Goal: Task Accomplishment & Management: Complete application form

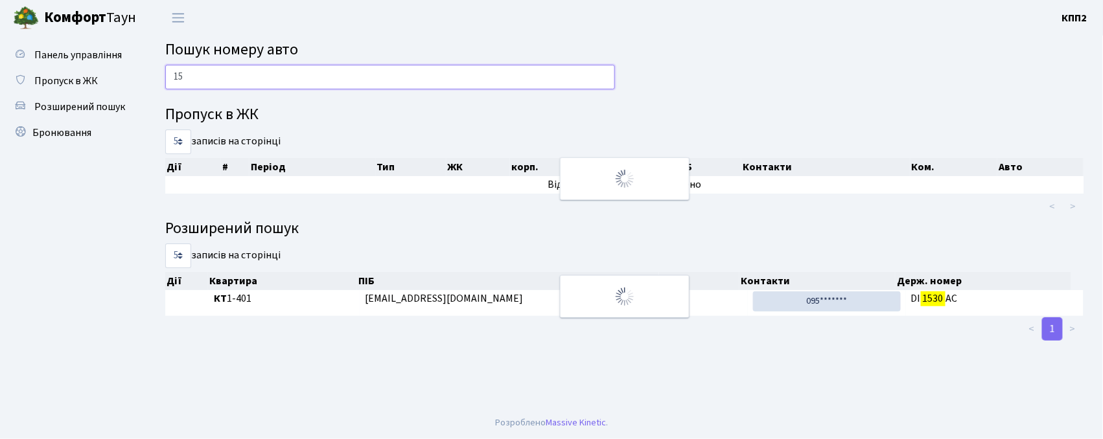
type input "1"
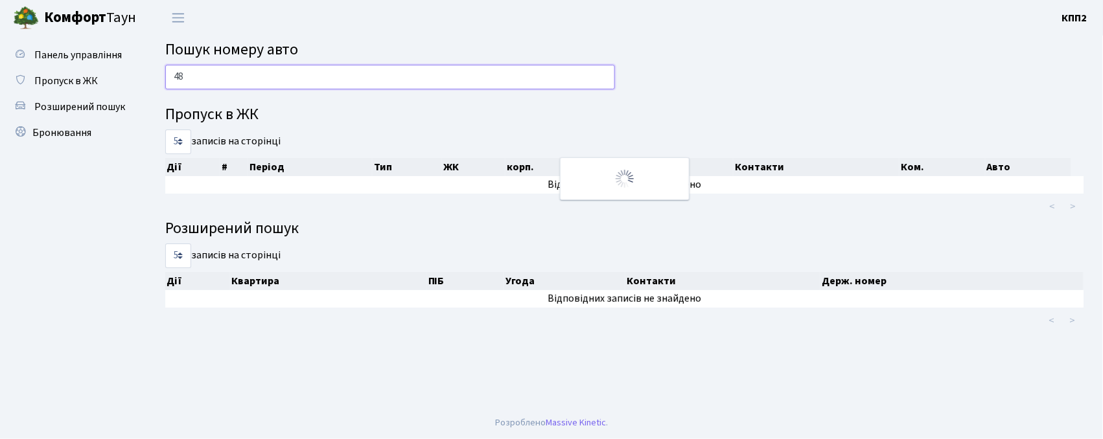
type input "4"
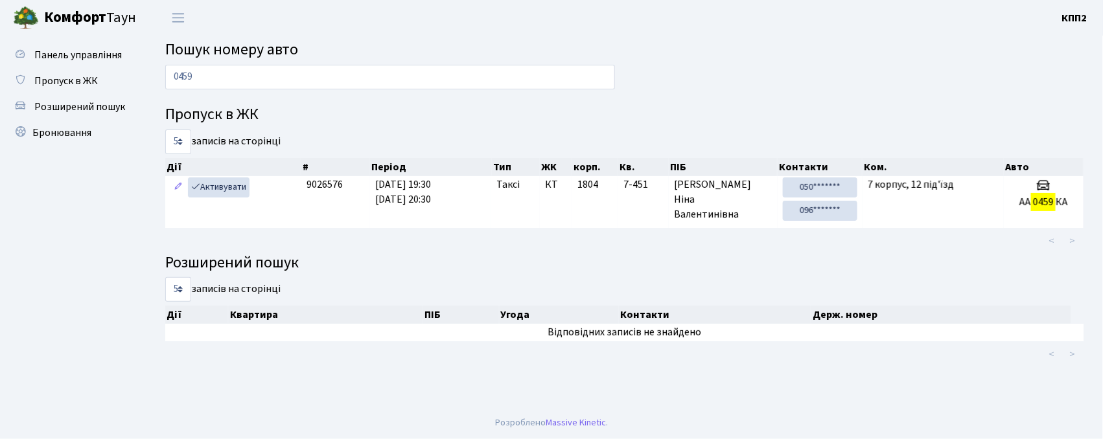
drag, startPoint x: 670, startPoint y: 12, endPoint x: 273, endPoint y: 57, distance: 399.8
click at [273, 57] on span "Пошук номеру авто" at bounding box center [231, 49] width 133 height 23
click at [266, 91] on div "0459" at bounding box center [390, 80] width 469 height 31
click at [261, 84] on input "0459" at bounding box center [390, 77] width 450 height 25
type input "0"
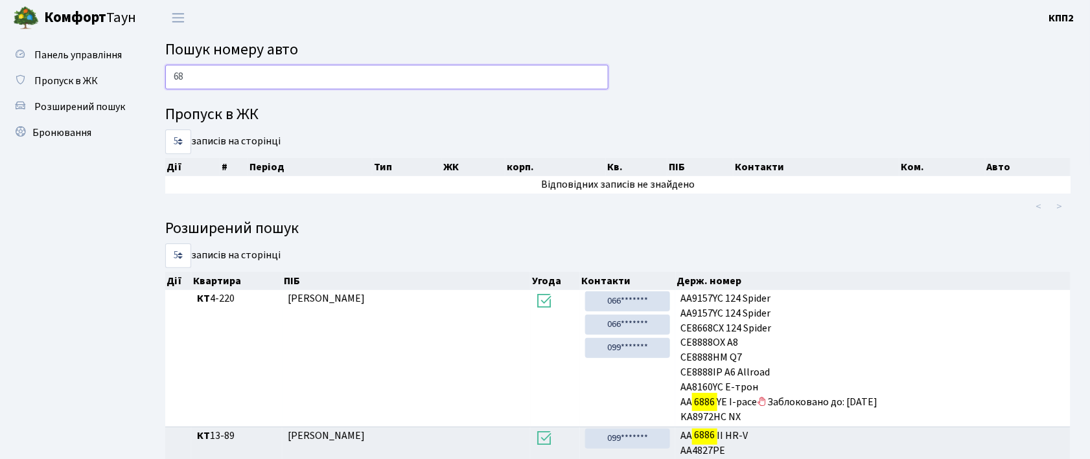
type input "6"
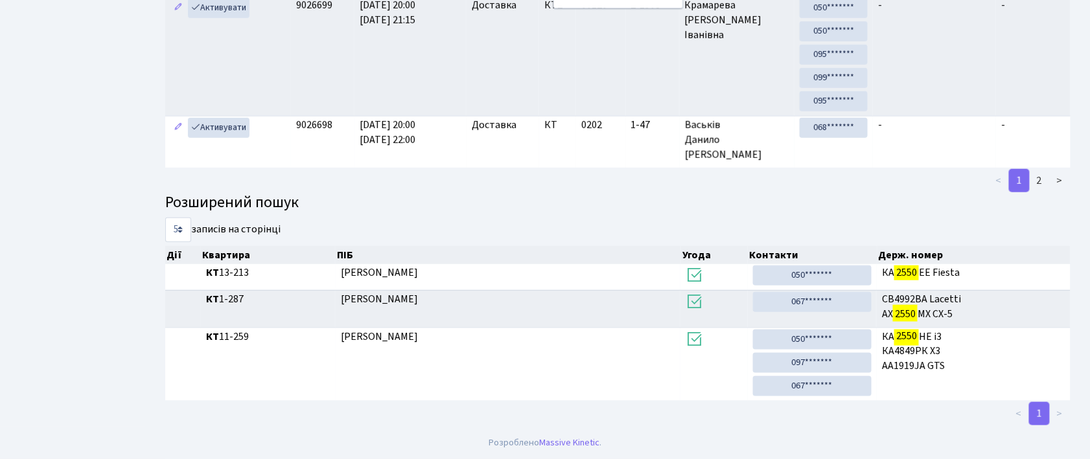
scroll to position [61, 0]
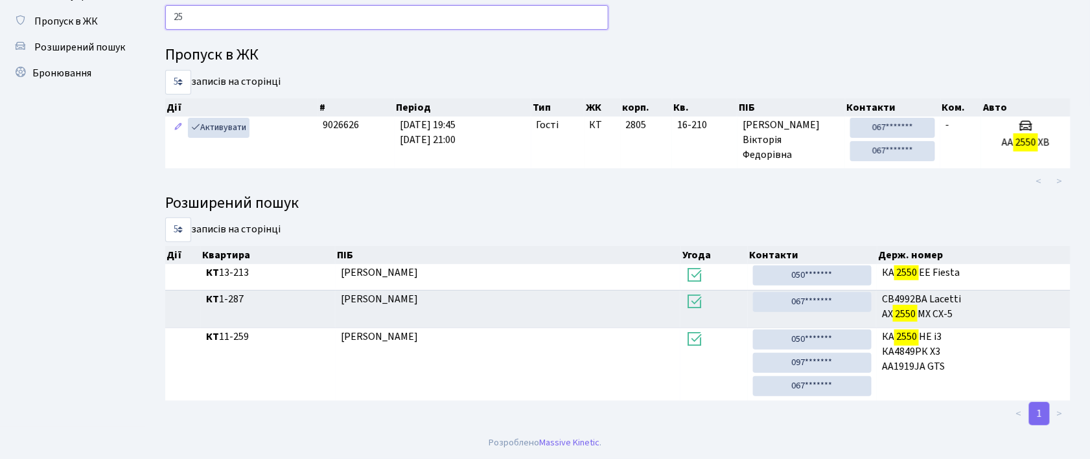
type input "2"
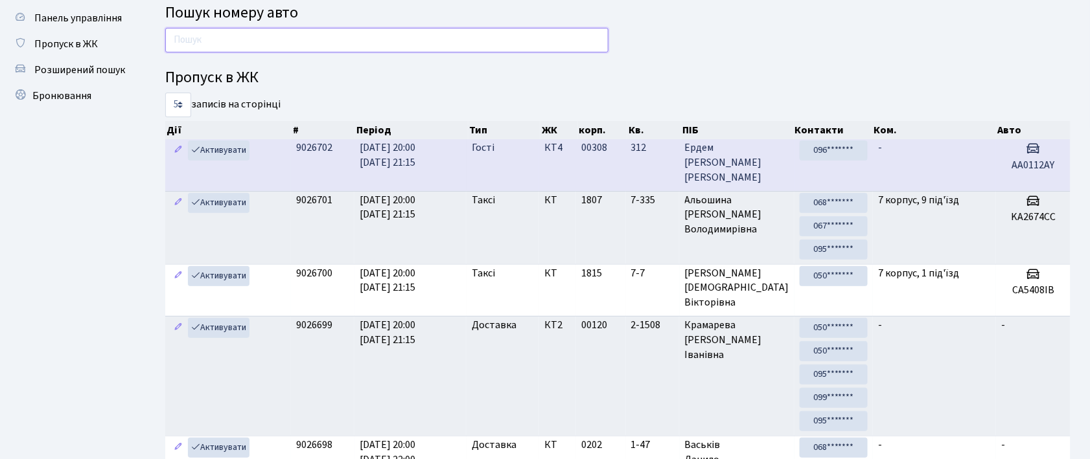
scroll to position [0, 0]
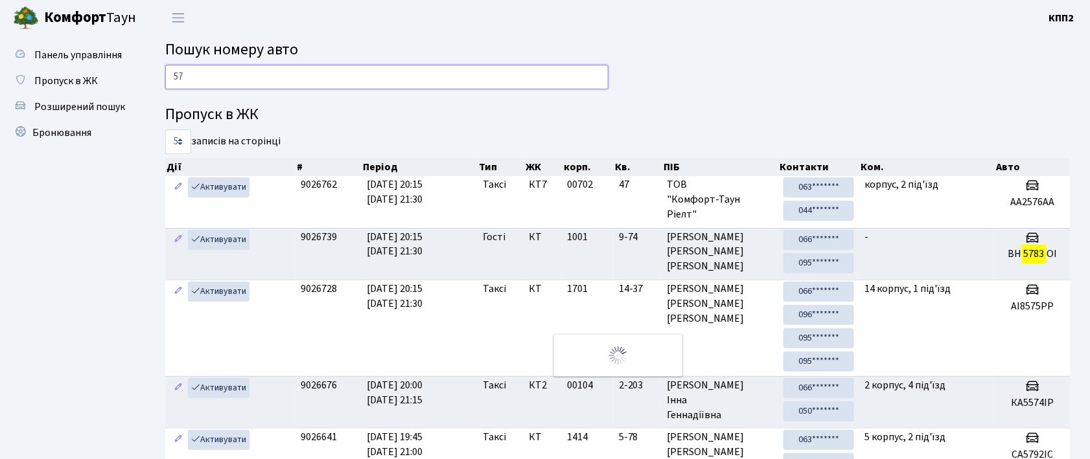
type input "5"
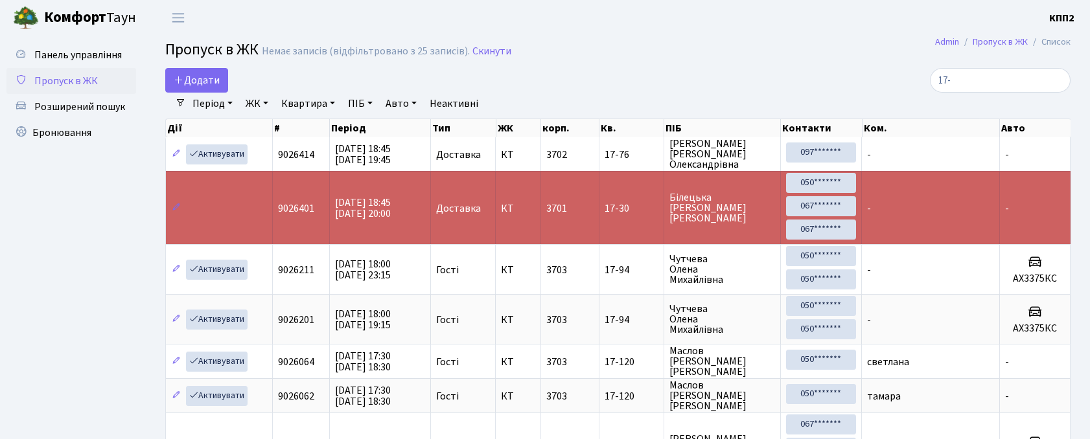
select select "25"
click at [193, 80] on span "Додати" at bounding box center [197, 80] width 46 height 14
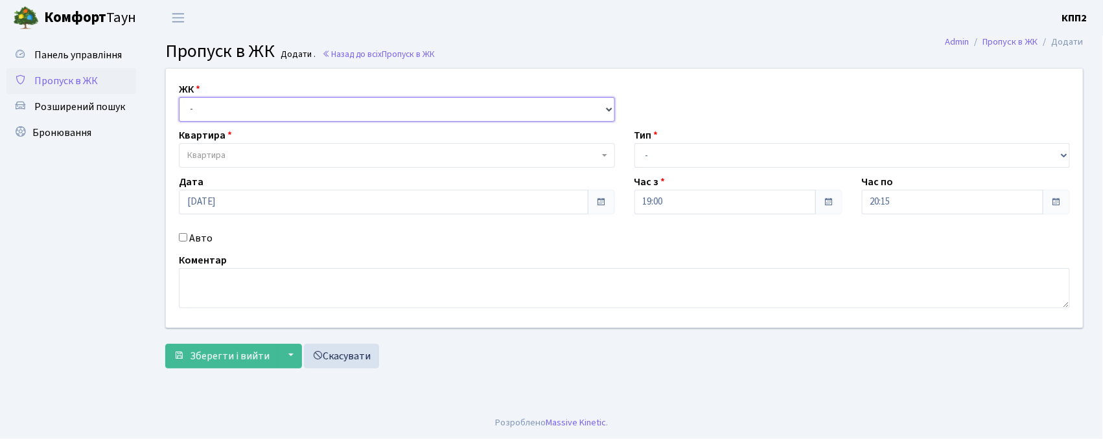
click at [208, 114] on select "- КТ, вул. Регенераторна, 4 КТ2, просп. [STREET_ADDRESS] [STREET_ADDRESS] [PERS…" at bounding box center [397, 109] width 436 height 25
select select "271"
click at [179, 97] on select "- КТ, вул. Регенераторна, 4 КТ2, просп. [STREET_ADDRESS] [STREET_ADDRESS] [PERS…" at bounding box center [397, 109] width 436 height 25
select select
click at [226, 159] on span "Квартира" at bounding box center [393, 155] width 412 height 13
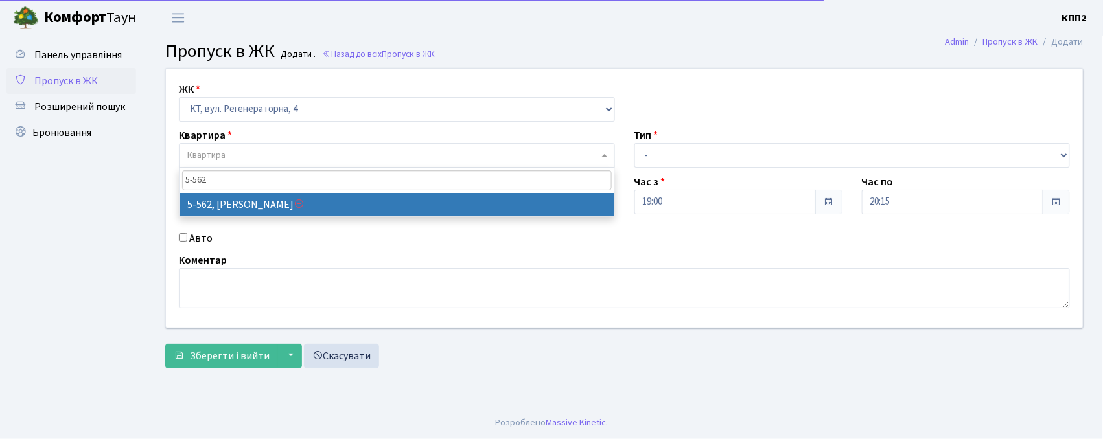
type input "5-562"
drag, startPoint x: 320, startPoint y: 220, endPoint x: 319, endPoint y: 203, distance: 16.9
click at [319, 218] on div "ЖК - КТ, вул. Регенераторна, 4 КТ2, просп. Соборності, 17 КТ3, вул. Березнева, …" at bounding box center [624, 198] width 936 height 259
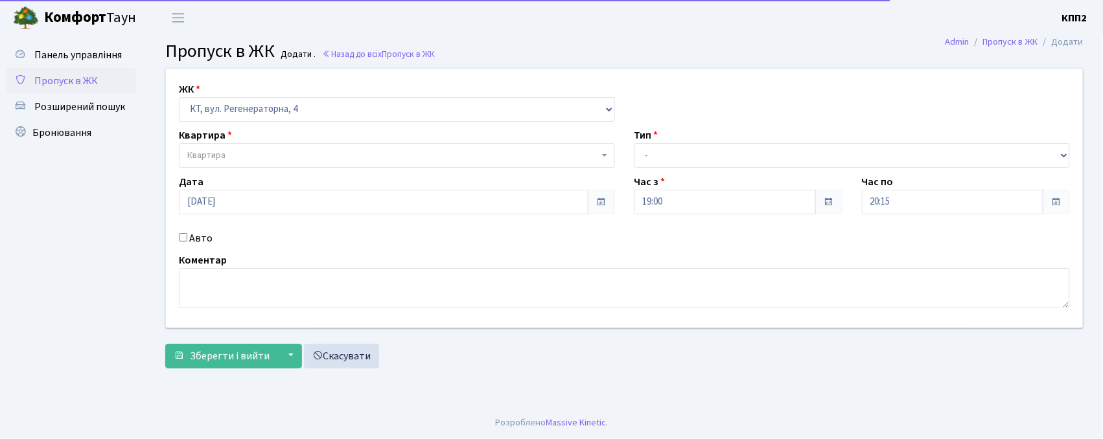
click at [242, 159] on span "Квартира" at bounding box center [393, 155] width 412 height 13
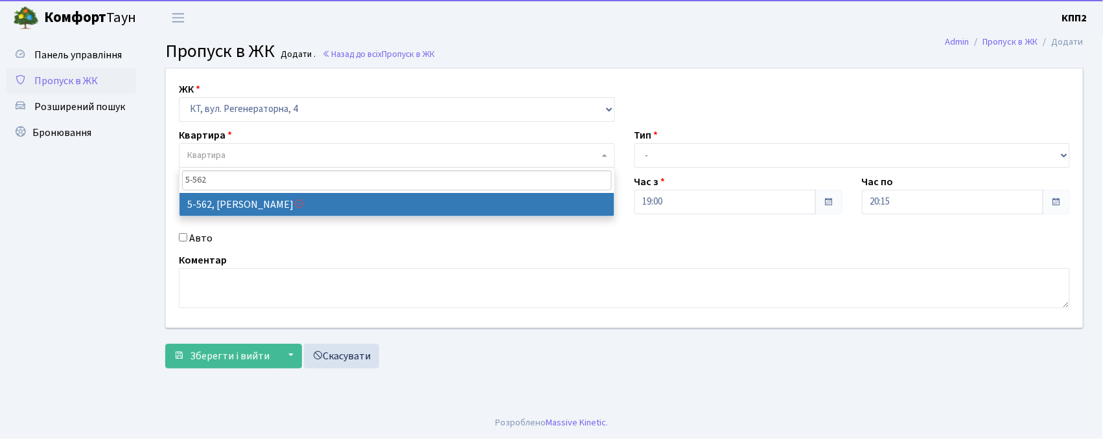
type input "5-562"
select select "1956"
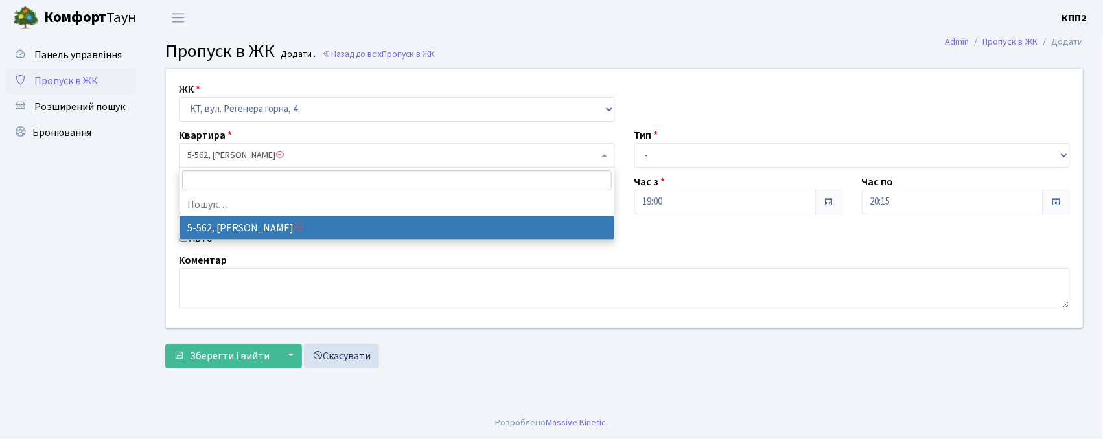
click at [332, 157] on span "5-562, Семеренко Олена Анатоліївна" at bounding box center [393, 155] width 412 height 13
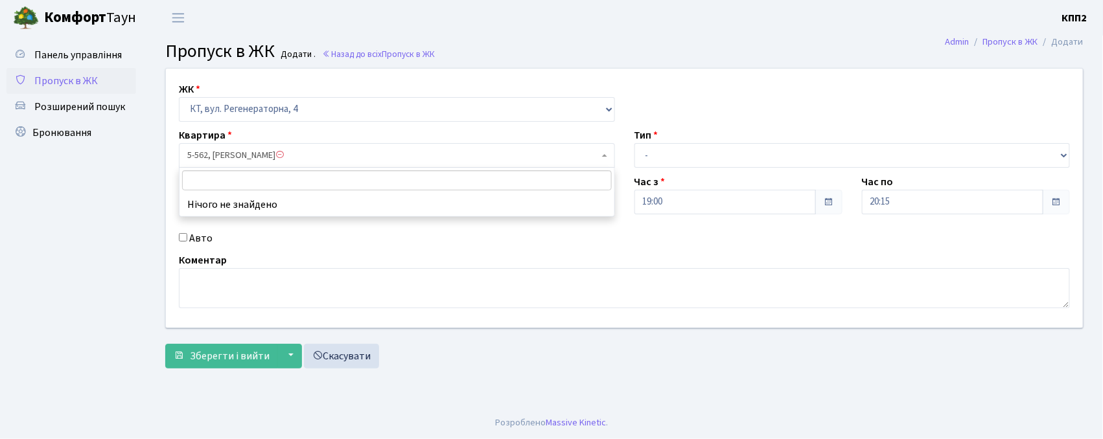
click at [281, 179] on input "search" at bounding box center [397, 180] width 430 height 20
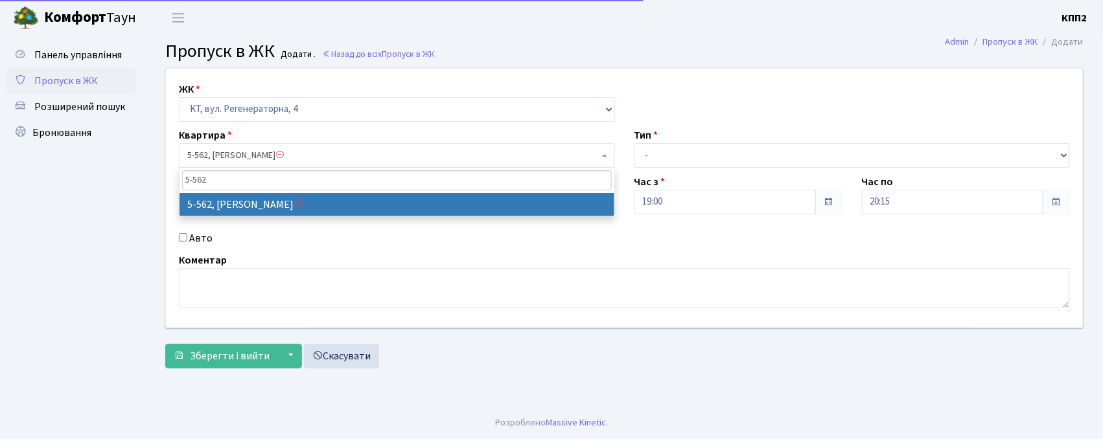
type input "5-562"
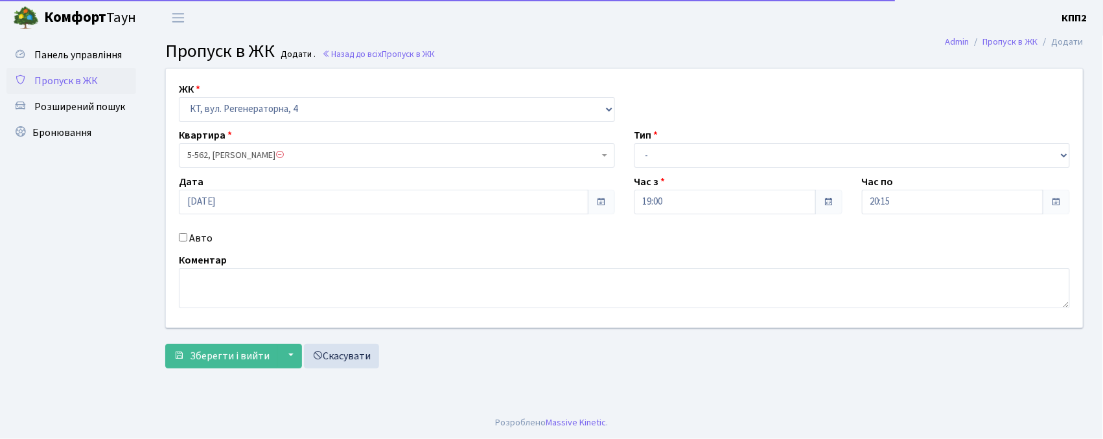
click at [183, 237] on input "Авто" at bounding box center [183, 237] width 8 height 8
checkbox input "true"
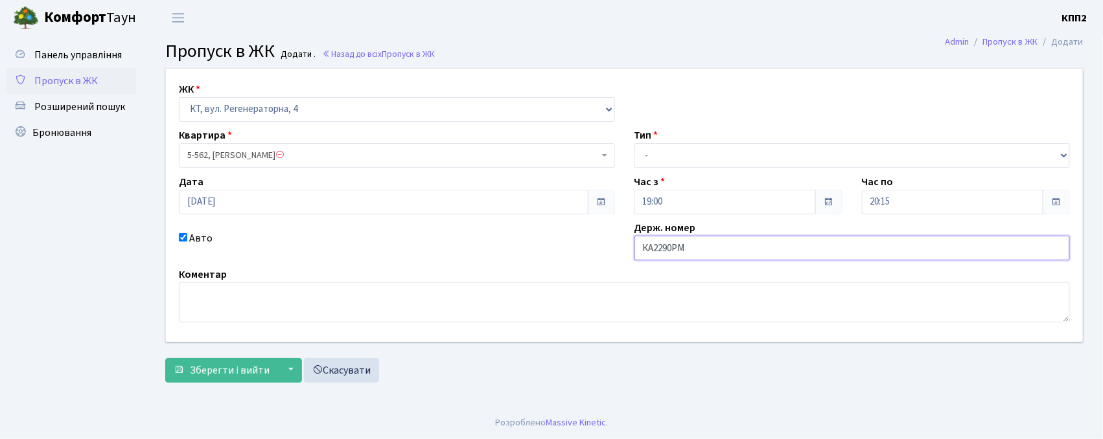
type input "КА2290РМ"
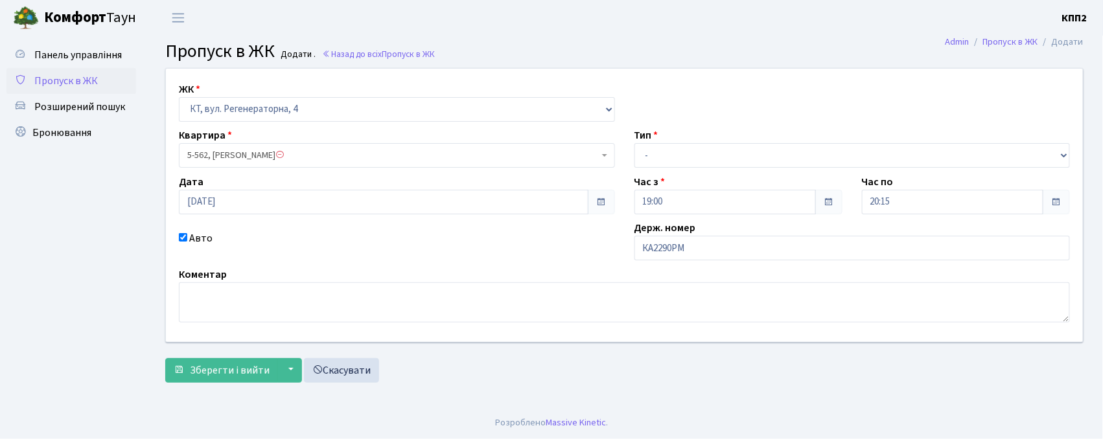
drag, startPoint x: 698, startPoint y: 143, endPoint x: 697, endPoint y: 181, distance: 38.9
click at [699, 143] on div "Тип - Доставка Таксі Гості Сервіс" at bounding box center [853, 148] width 456 height 40
click at [696, 154] on select "- Доставка Таксі Гості Сервіс" at bounding box center [852, 155] width 436 height 25
select select "3"
click at [634, 143] on select "- Доставка Таксі Гості Сервіс" at bounding box center [852, 155] width 436 height 25
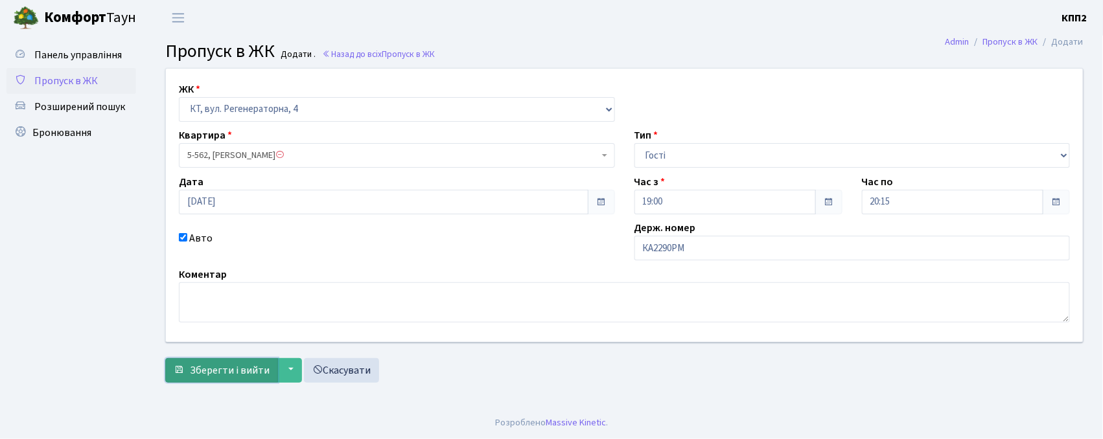
click at [250, 364] on span "Зберегти і вийти" at bounding box center [230, 371] width 80 height 14
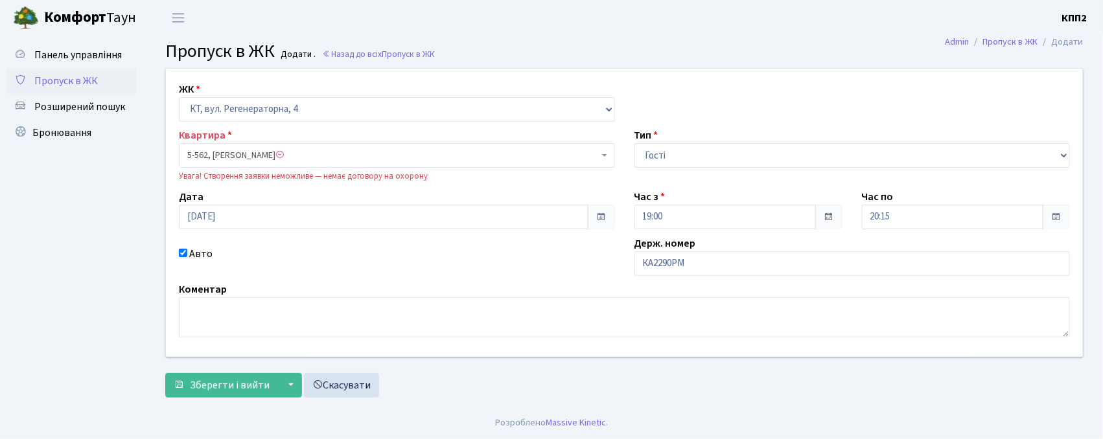
click at [193, 158] on span "5-562, Семеренко Олена Анатоліївна" at bounding box center [393, 155] width 412 height 13
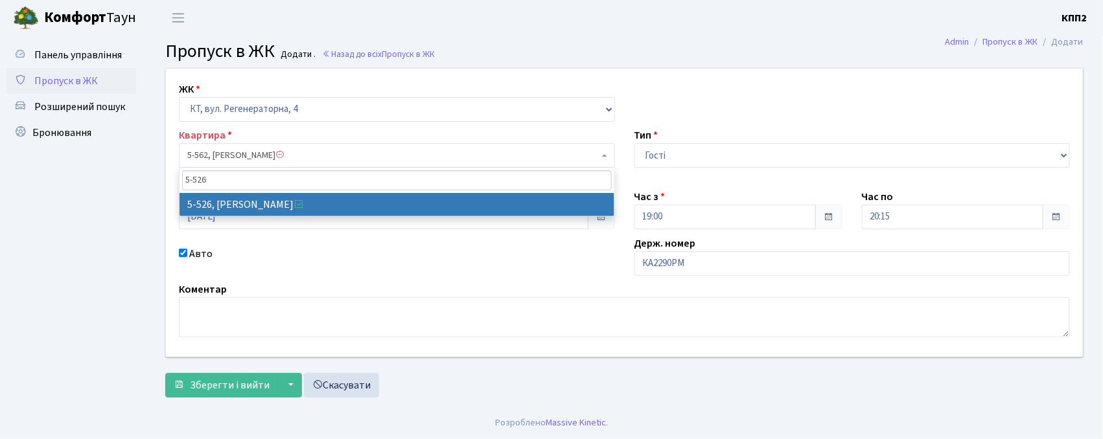
type input "5-526"
select select "1992"
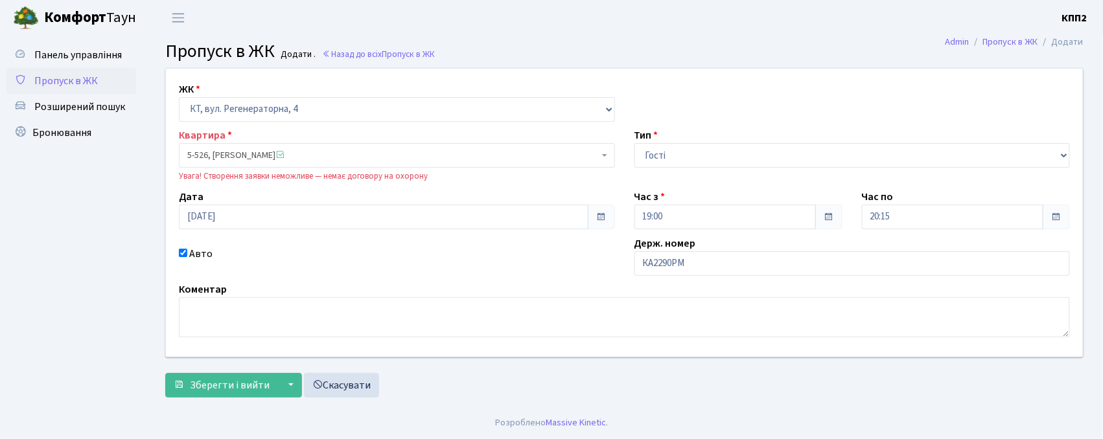
click at [227, 372] on form "ЖК - КТ, вул. Регенераторна, 4 КТ2, просп. Соборності, 17 КТ3, вул. Березнева, …" at bounding box center [624, 233] width 918 height 330
click at [222, 381] on span "Зберегти і вийти" at bounding box center [230, 385] width 80 height 14
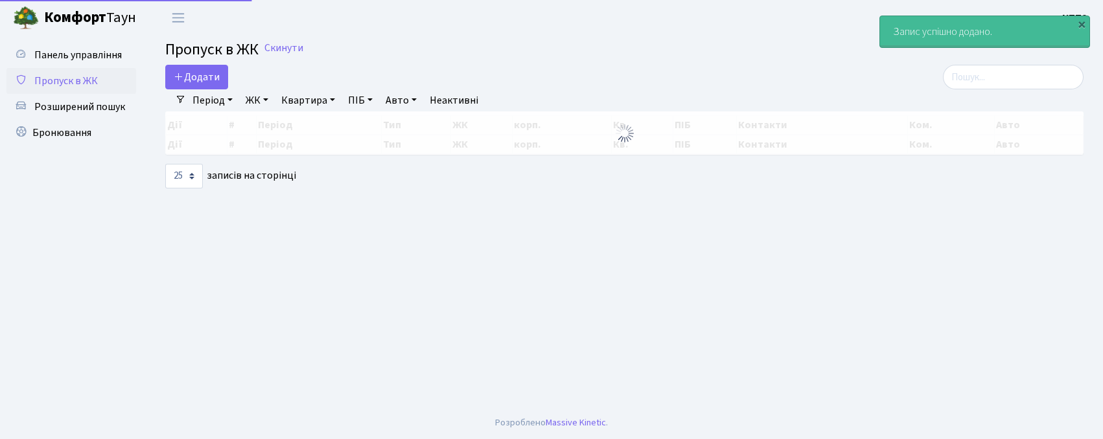
select select "25"
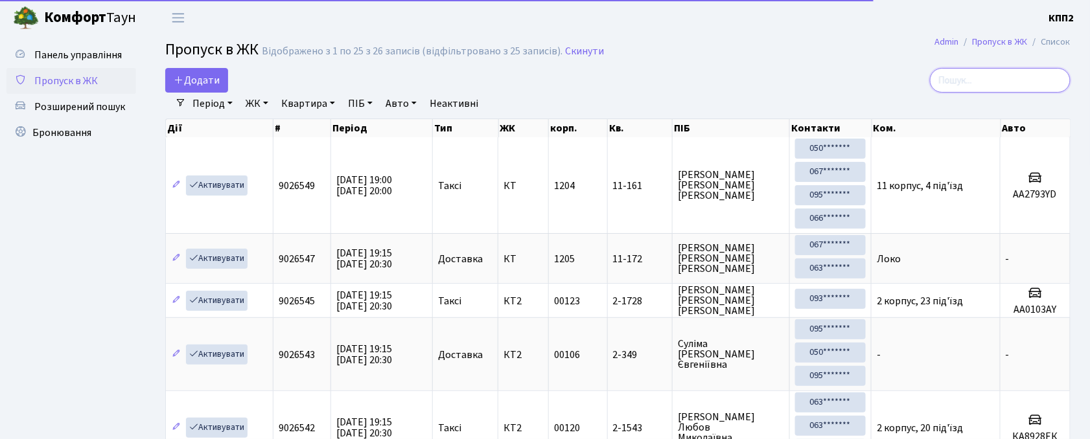
drag, startPoint x: 970, startPoint y: 89, endPoint x: 975, endPoint y: 83, distance: 8.3
click at [975, 83] on input "search" at bounding box center [1000, 80] width 141 height 25
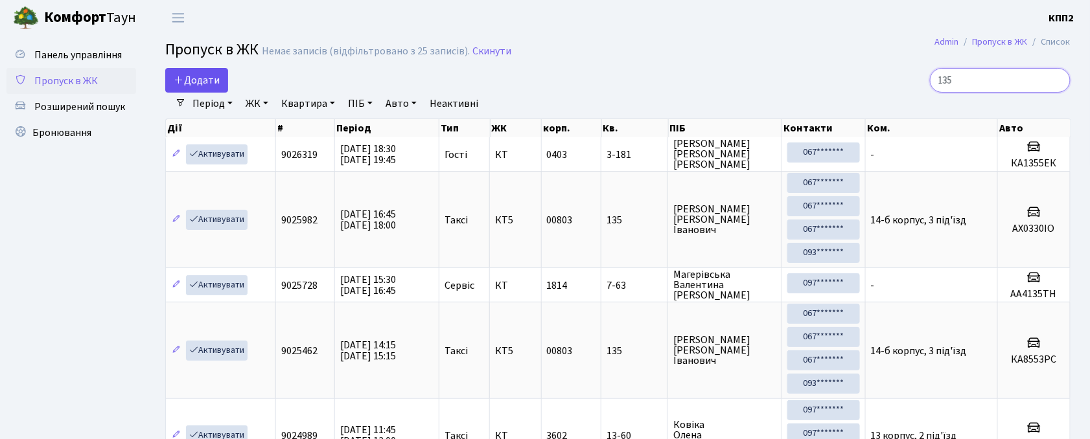
type input "135"
drag, startPoint x: 201, startPoint y: 76, endPoint x: 193, endPoint y: 78, distance: 8.2
click at [200, 76] on span "Додати" at bounding box center [197, 80] width 46 height 14
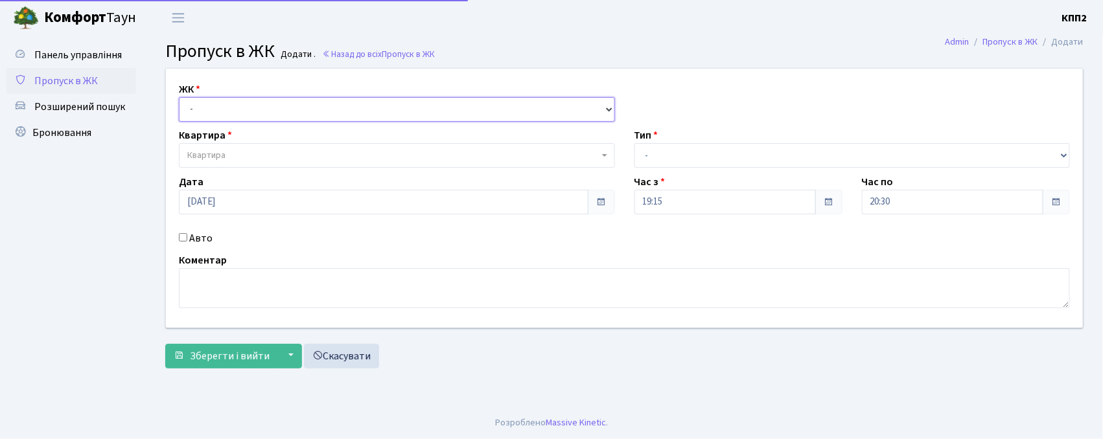
click at [205, 110] on select "- КТ, вул. Регенераторна, 4 КТ2, просп. [STREET_ADDRESS] [STREET_ADDRESS] [PERS…" at bounding box center [397, 109] width 436 height 25
select select "271"
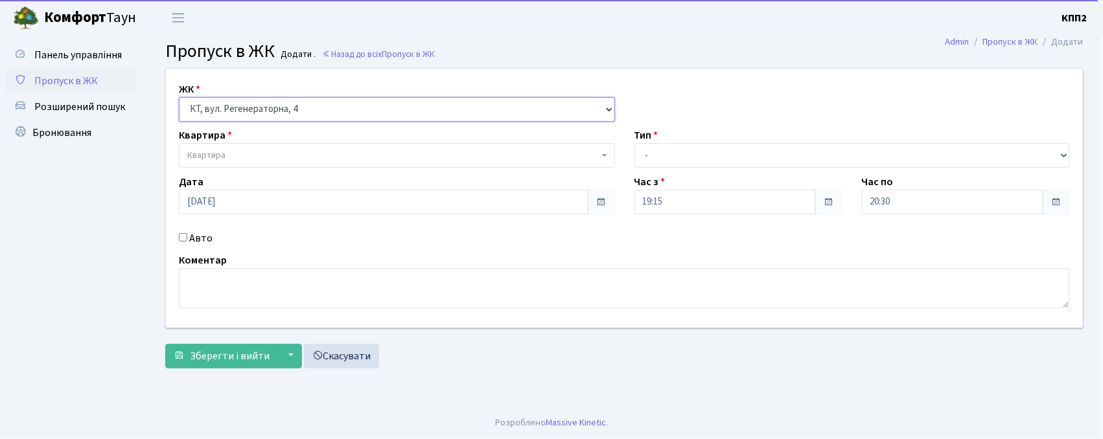
click at [179, 97] on select "- КТ, вул. Регенераторна, 4 КТ2, просп. [STREET_ADDRESS] [STREET_ADDRESS] [PERS…" at bounding box center [397, 109] width 436 height 25
select select
click at [239, 162] on span "Квартира" at bounding box center [393, 155] width 412 height 13
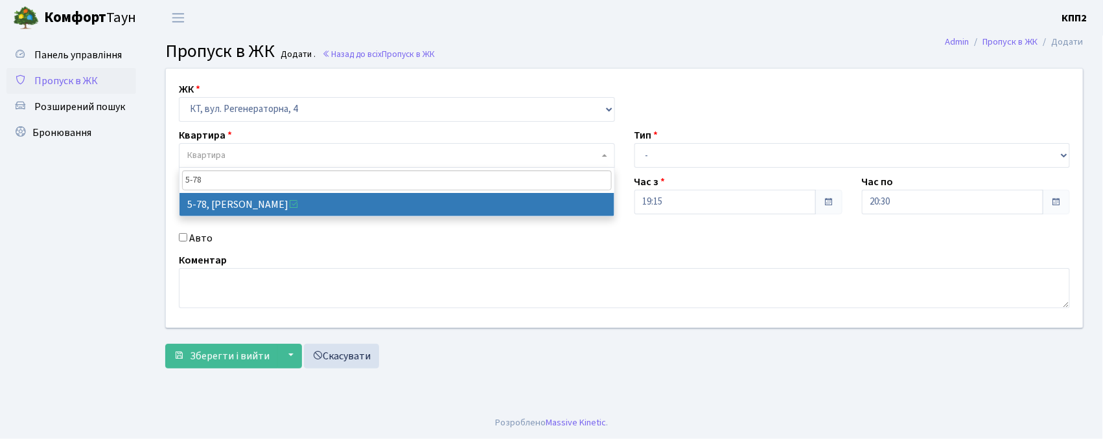
type input "5-78"
select select "2488"
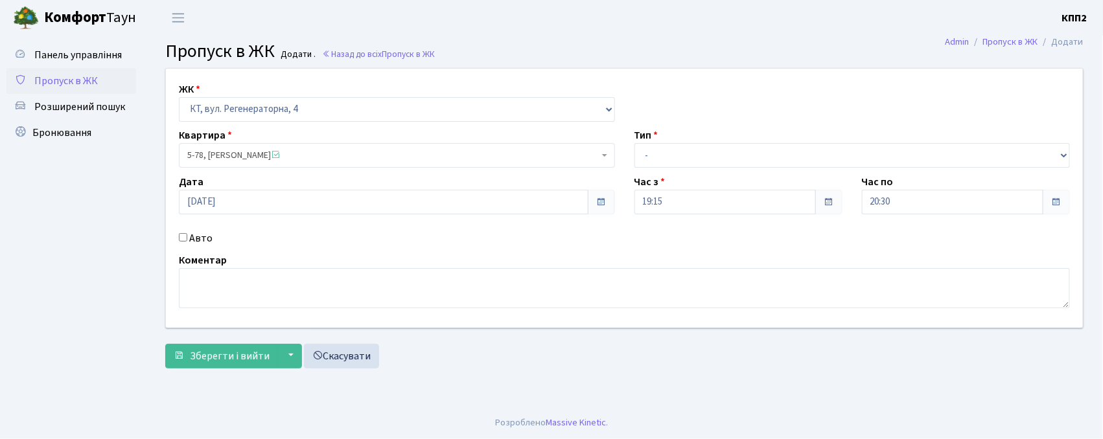
click at [182, 238] on input "Авто" at bounding box center [183, 237] width 8 height 8
checkbox input "true"
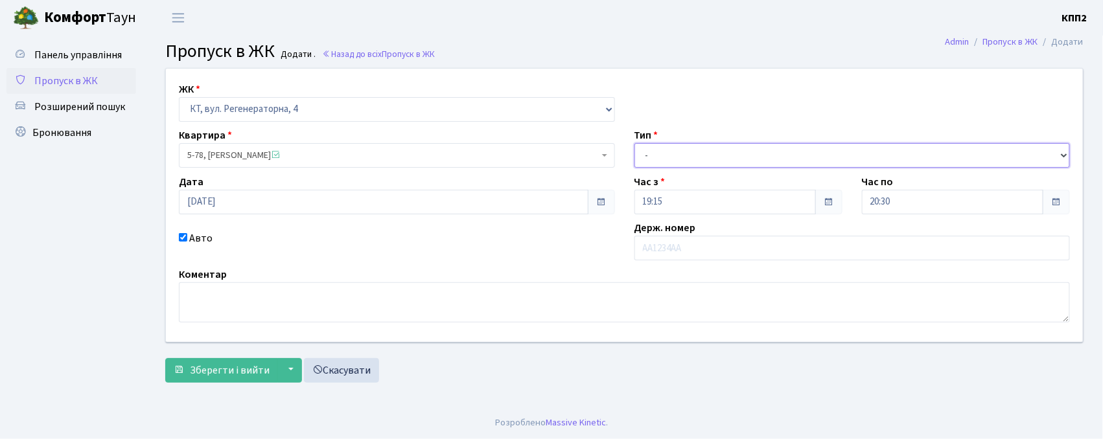
click at [669, 167] on select "- Доставка Таксі Гості Сервіс" at bounding box center [852, 155] width 436 height 25
click at [346, 229] on div "ЖК - КТ, вул. Регенераторна, 4 КТ2, просп. Соборності, 17 КТ3, вул. Березнева, …" at bounding box center [624, 205] width 936 height 273
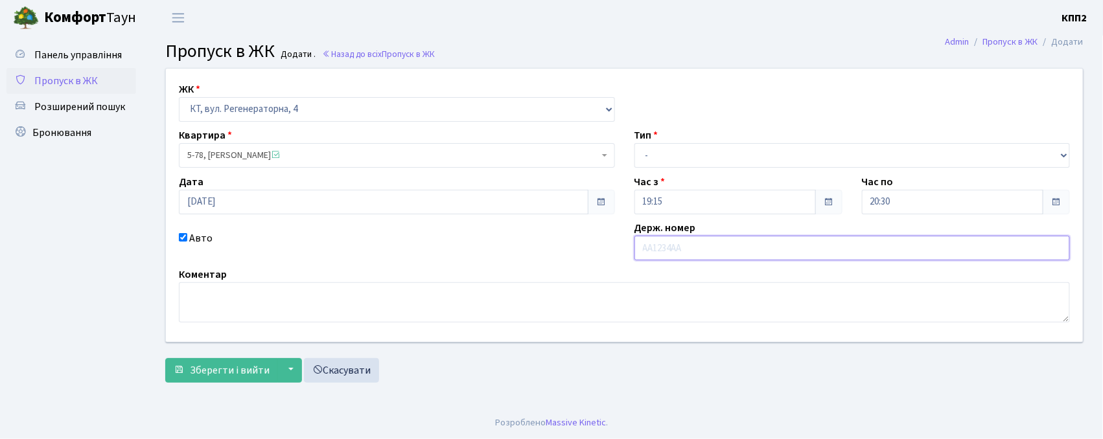
click at [667, 257] on input "text" at bounding box center [852, 248] width 436 height 25
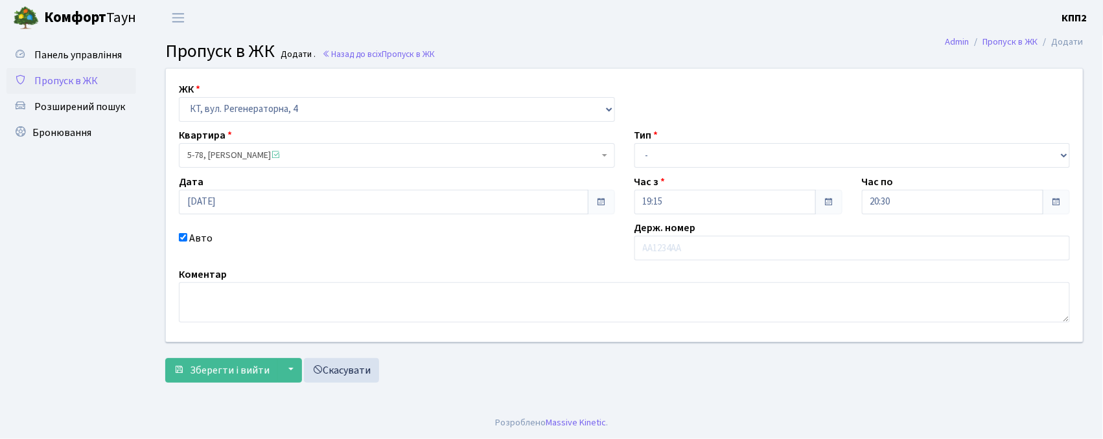
click at [661, 143] on div "Тип - Доставка Таксі Гості Сервіс" at bounding box center [853, 148] width 456 height 40
click at [660, 144] on select "- Доставка Таксі Гості Сервіс" at bounding box center [852, 155] width 436 height 25
select select "3"
click at [634, 143] on select "- Доставка Таксі Гості Сервіс" at bounding box center [852, 155] width 436 height 25
click at [190, 359] on button "Зберегти і вийти" at bounding box center [221, 370] width 113 height 25
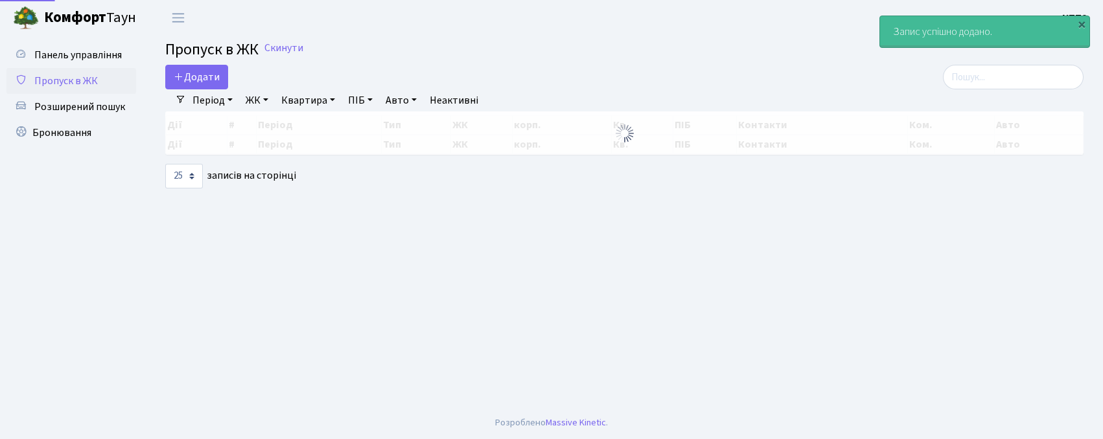
select select "25"
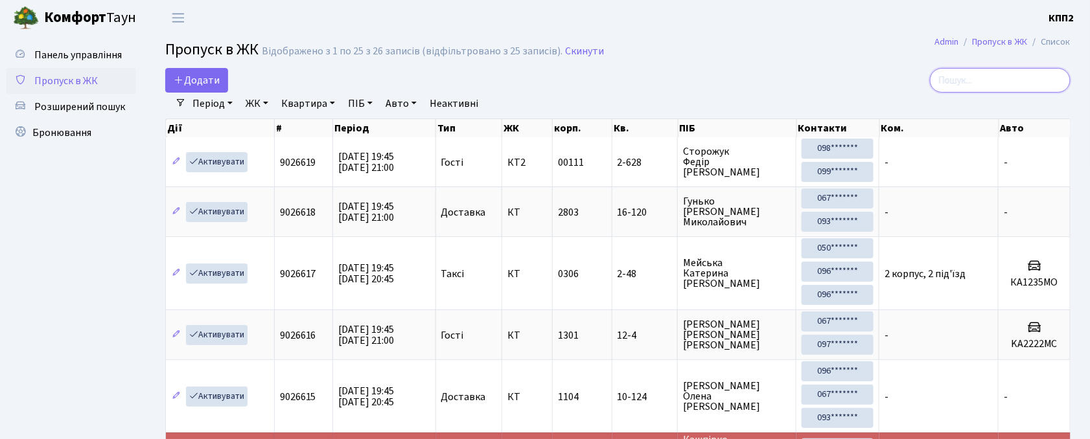
click at [962, 74] on input "search" at bounding box center [1000, 80] width 141 height 25
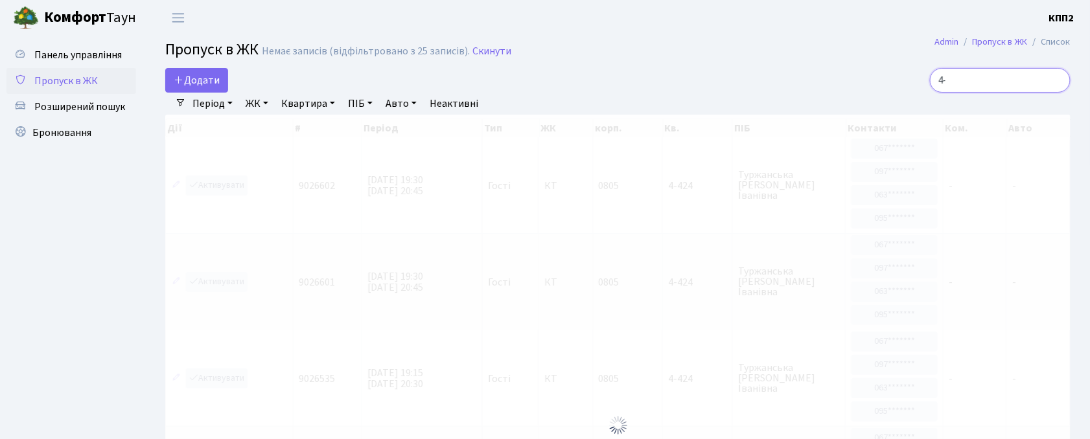
type input "4"
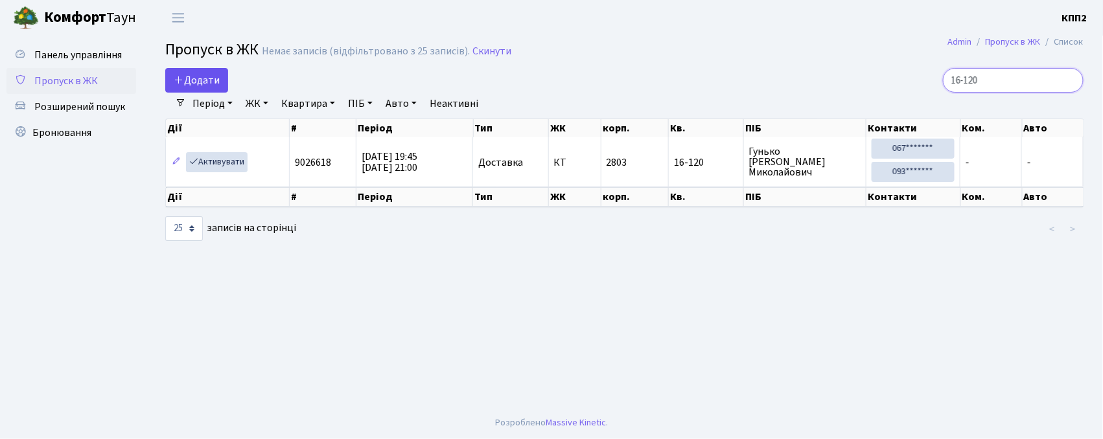
type input "16-120"
click at [195, 83] on span "Додати" at bounding box center [197, 80] width 46 height 14
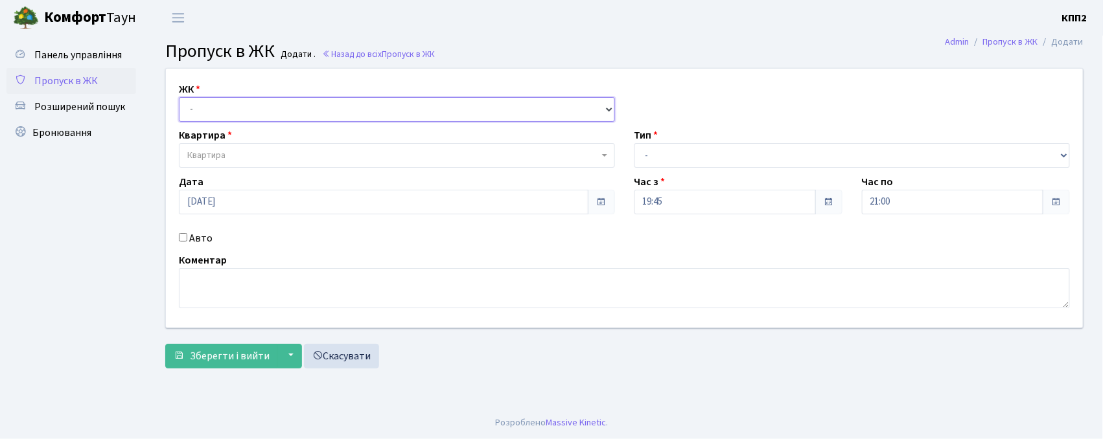
drag, startPoint x: 0, startPoint y: 0, endPoint x: 188, endPoint y: 102, distance: 213.7
click at [188, 102] on select "- КТ, вул. Регенераторна, 4 КТ2, просп. Соборності, 17 КТ3, вул. Березнева, 16 …" at bounding box center [397, 109] width 436 height 25
select select "271"
click at [179, 97] on select "- КТ, вул. Регенераторна, 4 КТ2, просп. [STREET_ADDRESS] [STREET_ADDRESS] [PERS…" at bounding box center [397, 109] width 436 height 25
select select
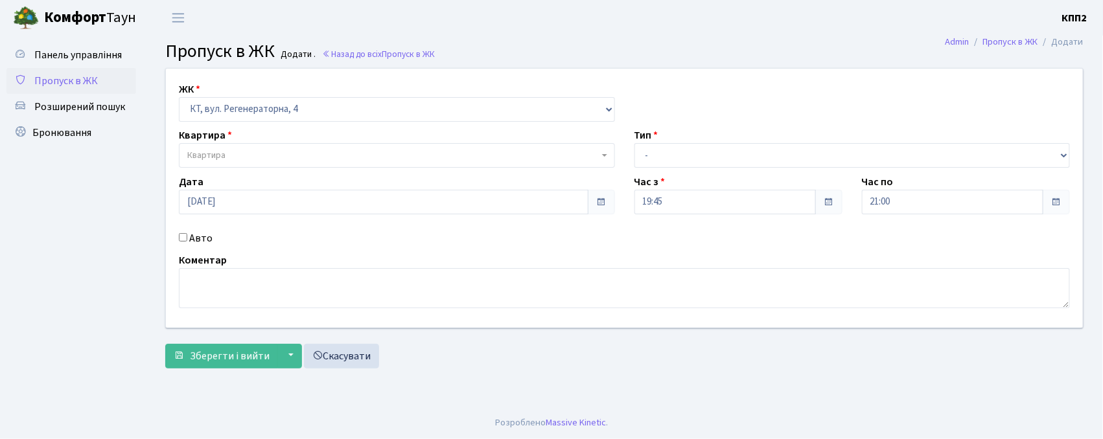
click at [234, 154] on span "Квартира" at bounding box center [393, 155] width 412 height 13
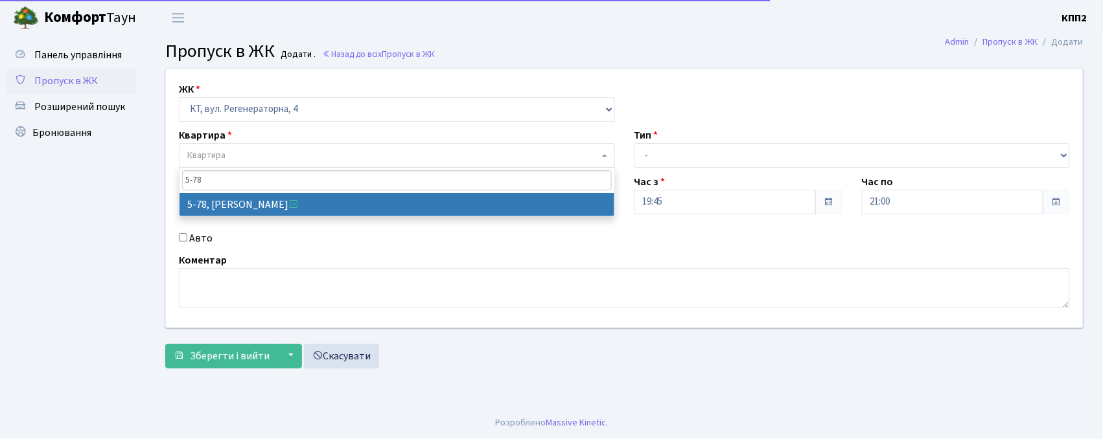
type input "5-78"
select select "2488"
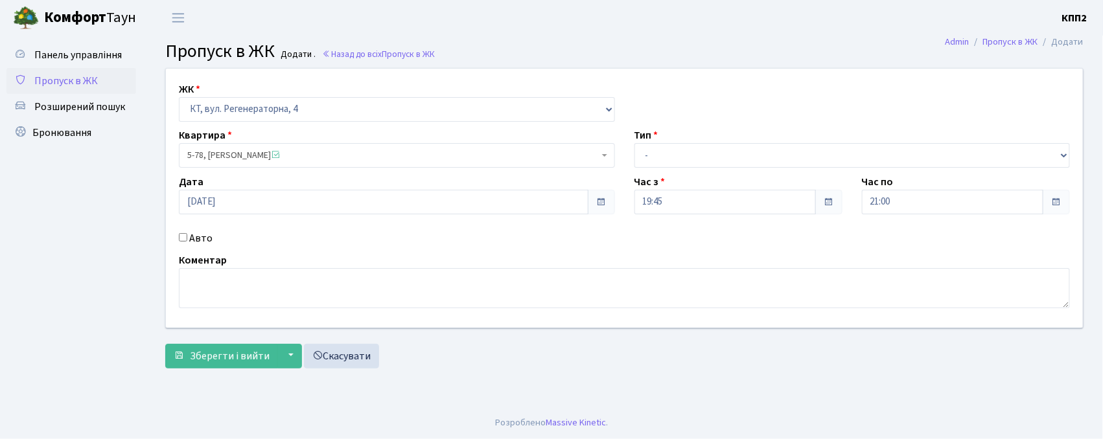
click at [180, 244] on div "Авто" at bounding box center [397, 239] width 456 height 16
click at [182, 235] on input "Авто" at bounding box center [183, 237] width 8 height 8
checkbox input "true"
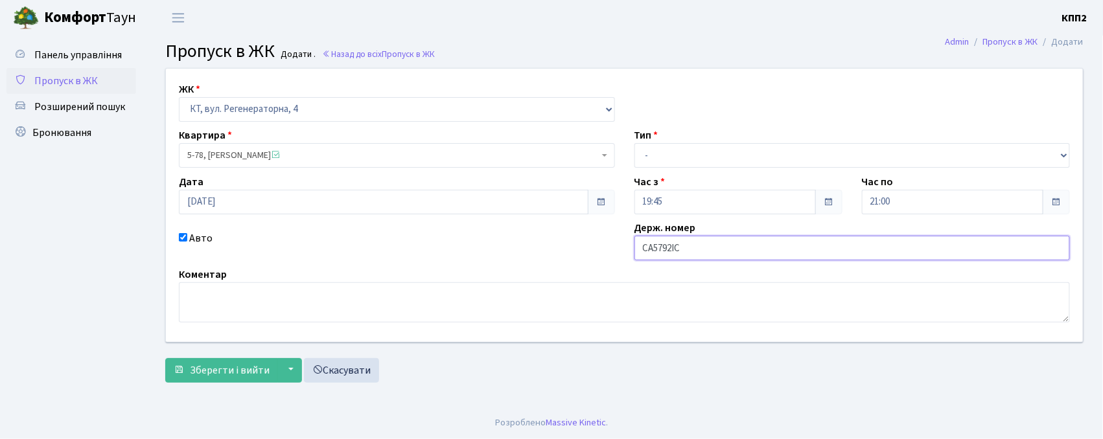
type input "СА5792ІС"
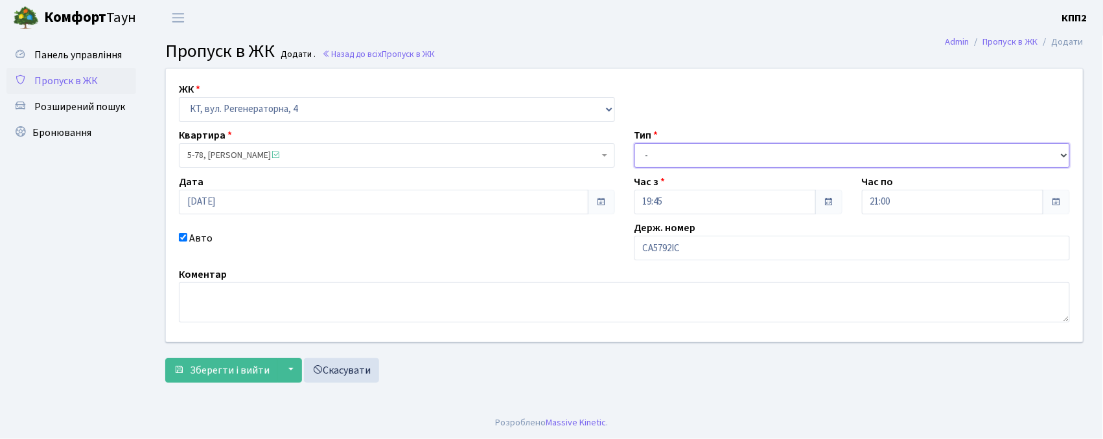
click at [717, 151] on select "- Доставка Таксі Гості Сервіс" at bounding box center [852, 155] width 436 height 25
select select "2"
click at [634, 143] on select "- Доставка Таксі Гості Сервіс" at bounding box center [852, 155] width 436 height 25
click at [154, 351] on div "Панель управління Пропуск в ЖК Розширений пошук Бронювання Admin Пропуск в ЖК Д…" at bounding box center [551, 221] width 1103 height 371
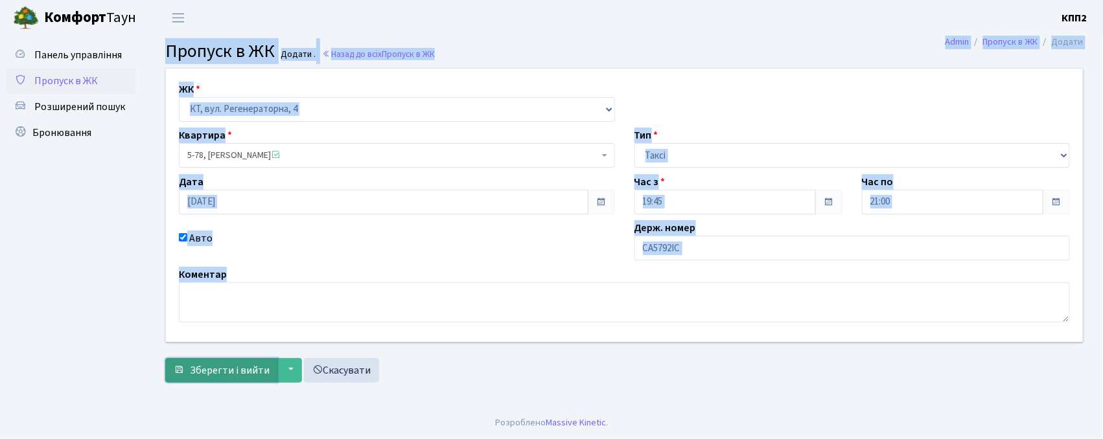
click at [210, 364] on span "Зберегти і вийти" at bounding box center [230, 371] width 80 height 14
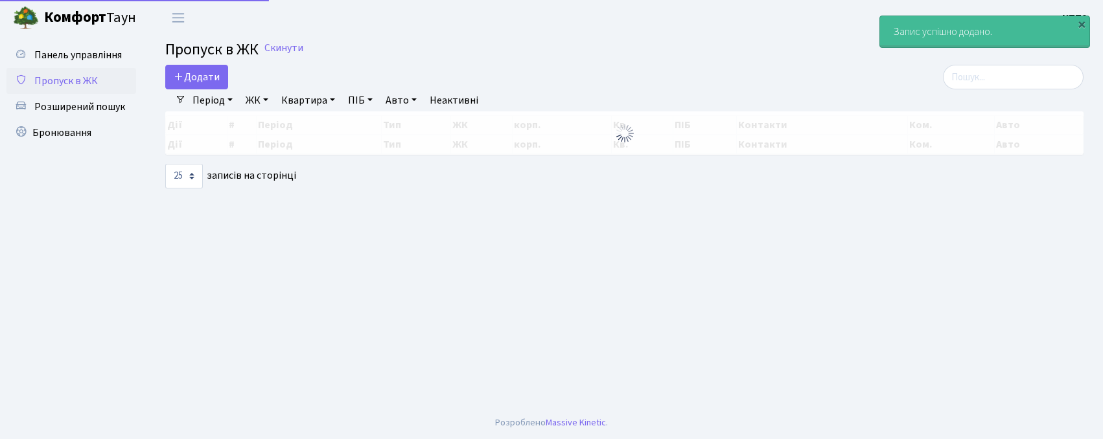
select select "25"
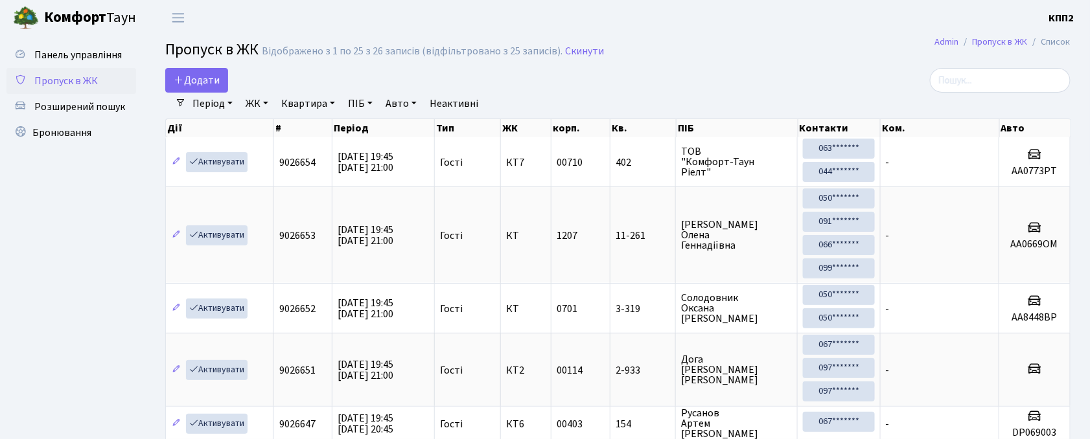
click at [690, 63] on h2 "Пропуск в ЖК Відображено з 1 по 25 з 26 записів (відфільтровано з 25 записів). …" at bounding box center [617, 52] width 905 height 22
click at [605, 54] on h2 "Пропуск в ЖК Відображено з 1 по 25 з 26 записів (відфільтровано з 25 записів). …" at bounding box center [617, 52] width 905 height 22
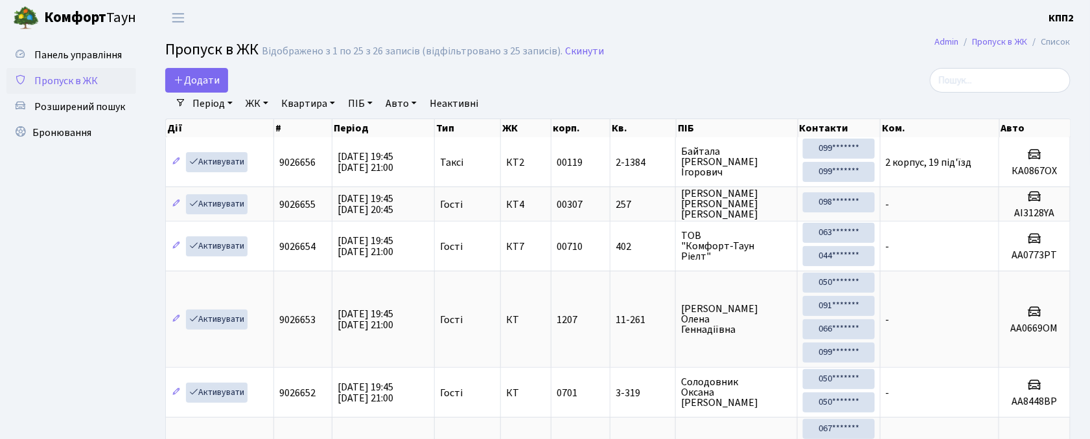
click at [715, 61] on h2 "Пропуск в ЖК Відображено з 1 по 25 з 26 записів (відфільтровано з 25 записів). …" at bounding box center [617, 52] width 905 height 22
drag, startPoint x: 702, startPoint y: 41, endPoint x: 714, endPoint y: 35, distance: 12.8
click at [703, 41] on h2 "Пропуск в ЖК Відображено з 1 по 25 з 26 записів (відфільтровано з 25 записів). …" at bounding box center [617, 52] width 905 height 22
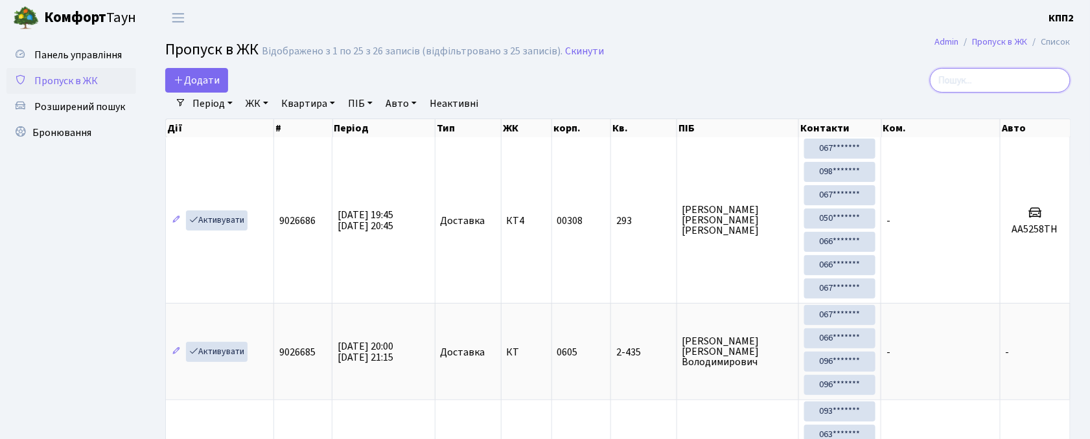
drag, startPoint x: 1001, startPoint y: 71, endPoint x: 993, endPoint y: 79, distance: 10.5
click at [998, 71] on input "search" at bounding box center [1000, 80] width 141 height 25
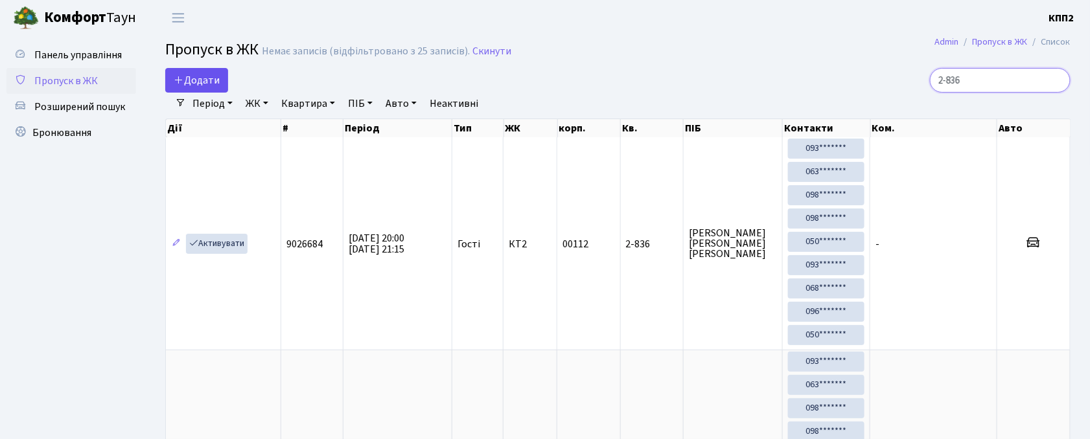
type input "2-836"
click at [197, 84] on span "Додати" at bounding box center [197, 80] width 46 height 14
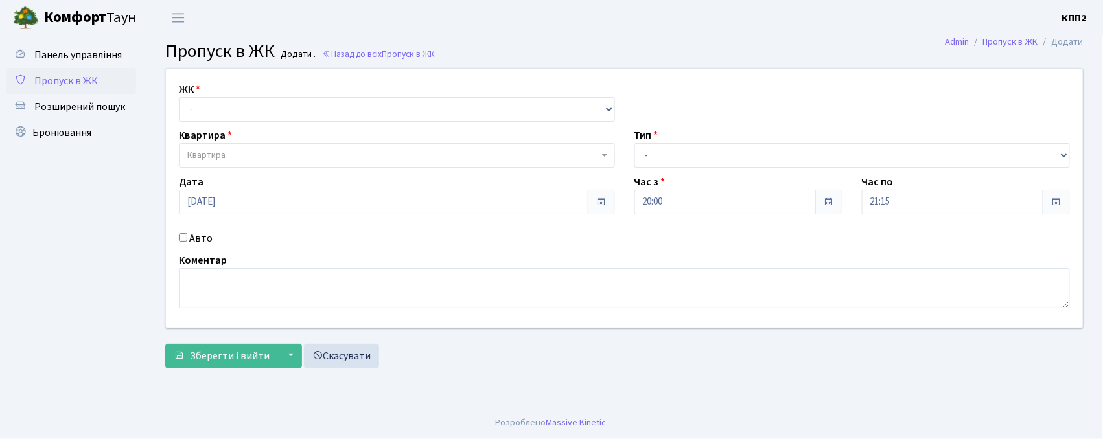
select select "271"
click at [179, 97] on select "- КТ, вул. Регенераторна, 4 КТ2, просп. [STREET_ADDRESS] [STREET_ADDRESS] [PERS…" at bounding box center [397, 109] width 436 height 25
select select
click at [254, 152] on span "Квартира" at bounding box center [393, 155] width 412 height 13
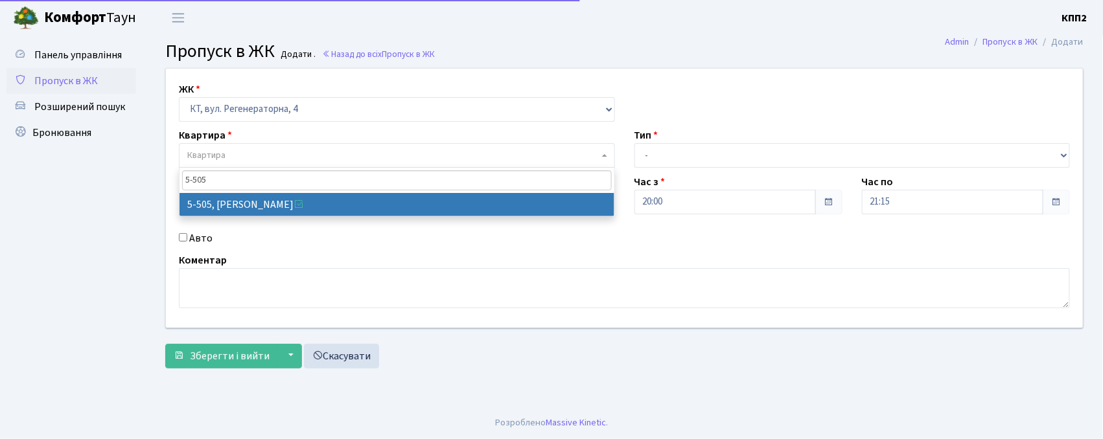
type input "5-505"
select select "2033"
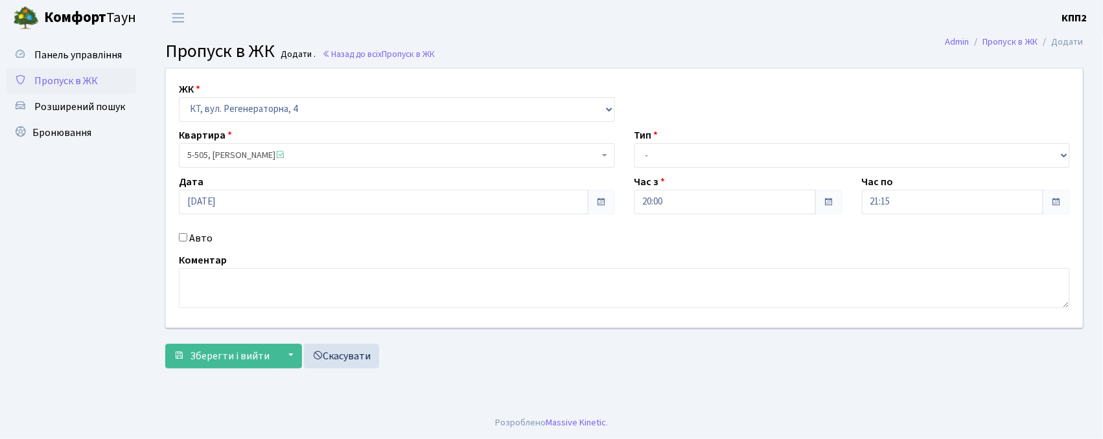
click at [206, 239] on label "Авто" at bounding box center [200, 239] width 23 height 16
click at [187, 239] on input "Авто" at bounding box center [183, 237] width 8 height 8
checkbox input "true"
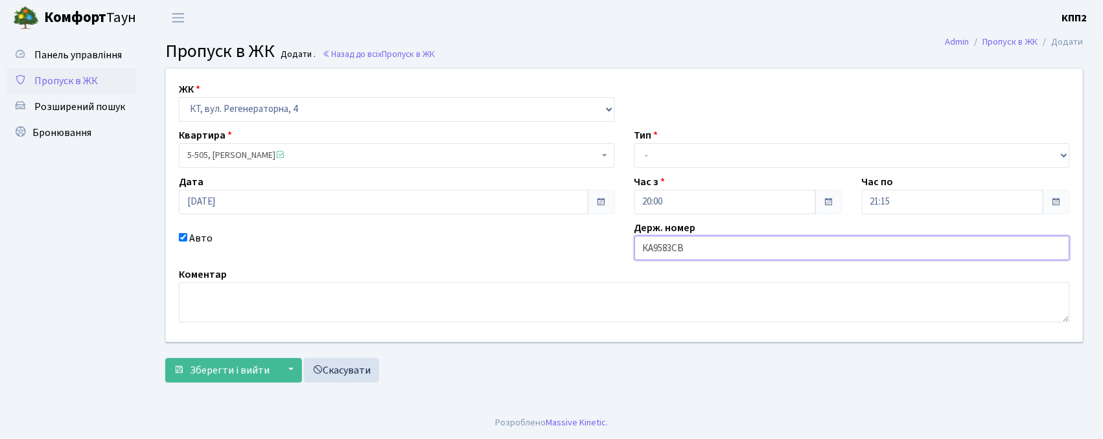
type input "КА9583СВ"
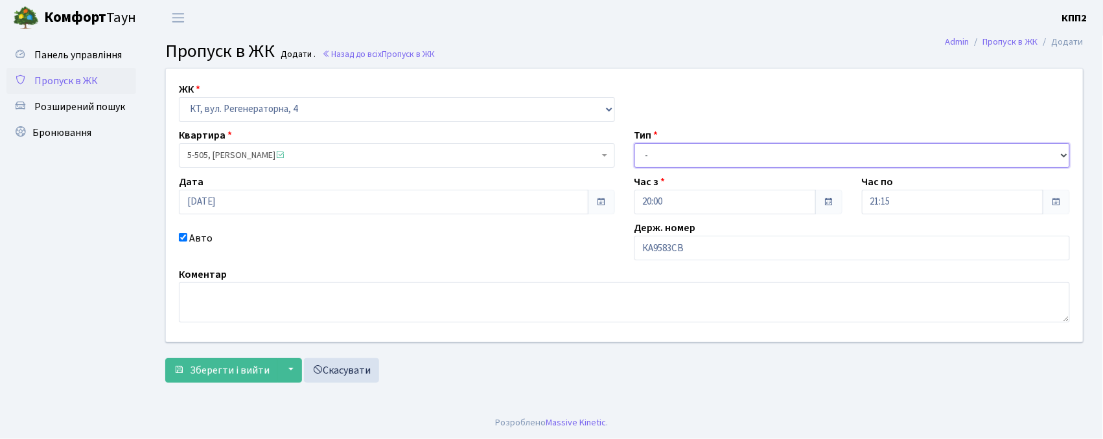
click at [677, 151] on select "- Доставка Таксі Гості Сервіс" at bounding box center [852, 155] width 436 height 25
select select "2"
click at [634, 143] on select "- Доставка Таксі Гості Сервіс" at bounding box center [852, 155] width 436 height 25
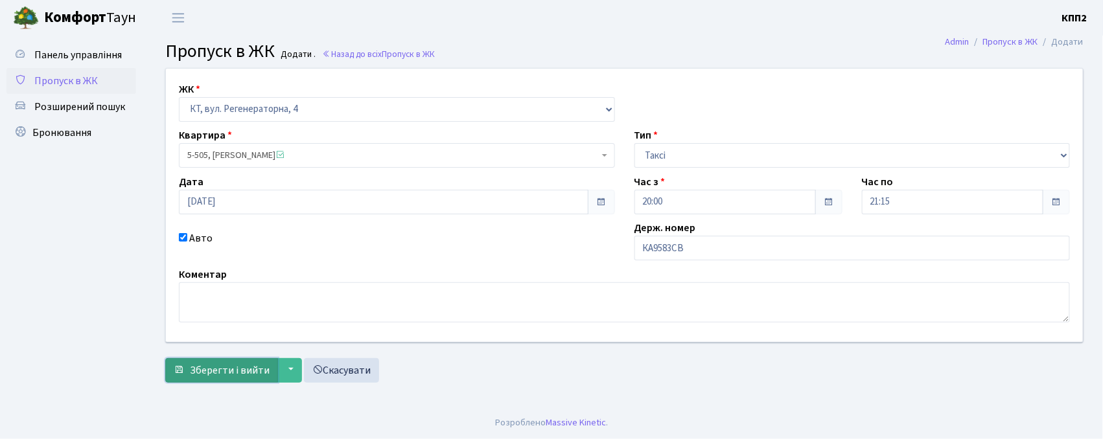
click at [206, 361] on button "Зберегти і вийти" at bounding box center [221, 370] width 113 height 25
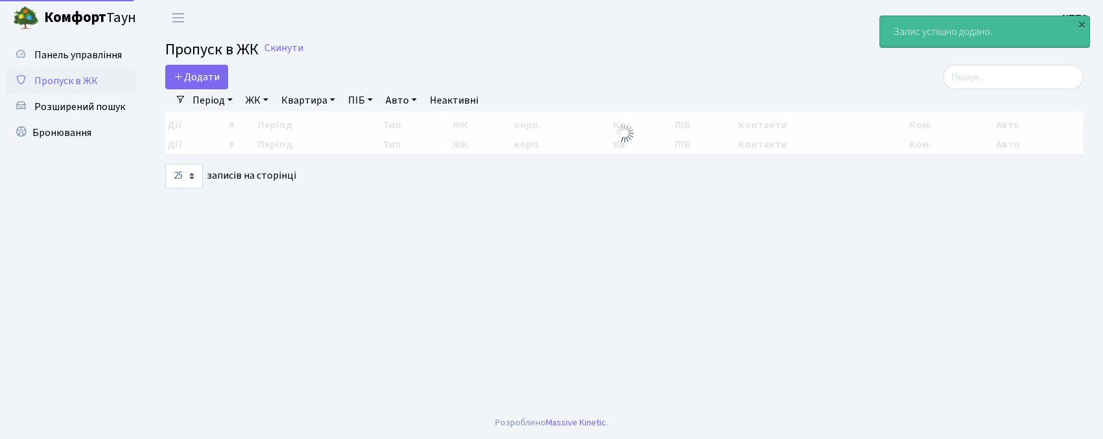
select select "25"
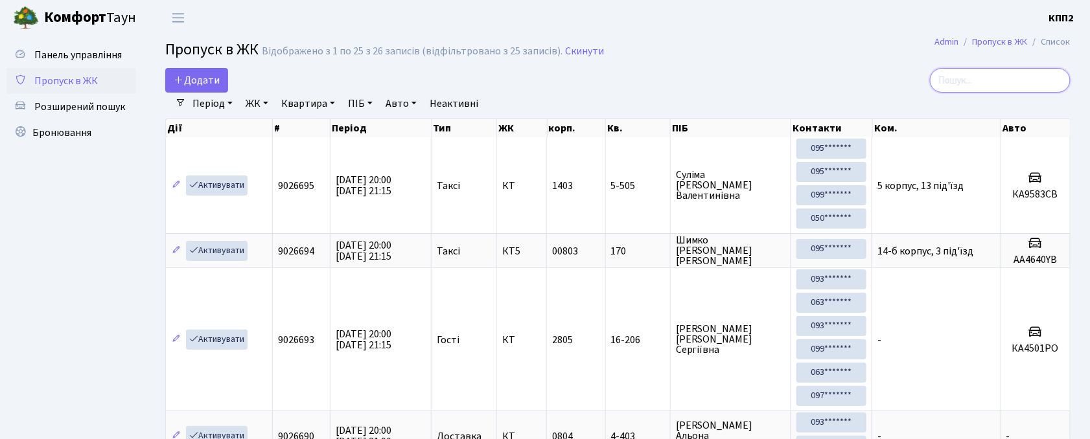
click at [955, 79] on input "search" at bounding box center [1000, 80] width 141 height 25
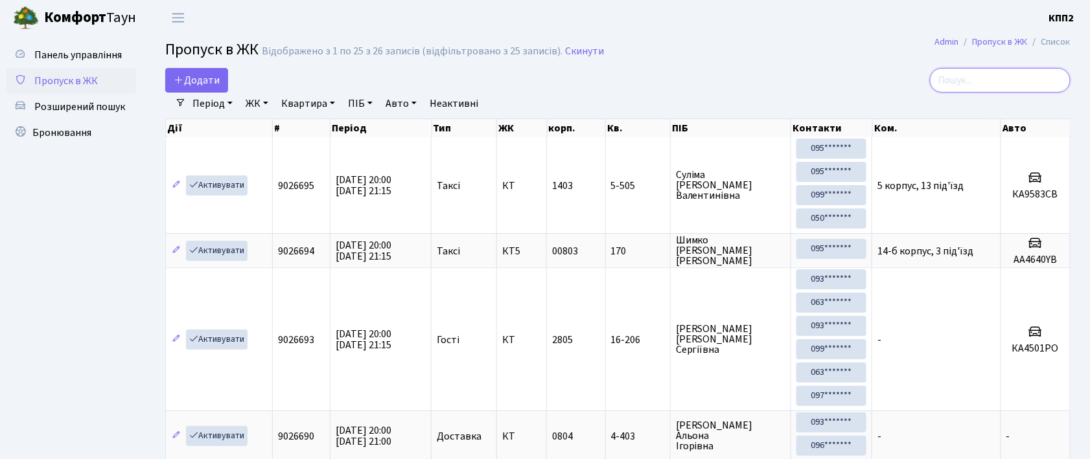
click at [1032, 89] on input "search" at bounding box center [1000, 80] width 141 height 25
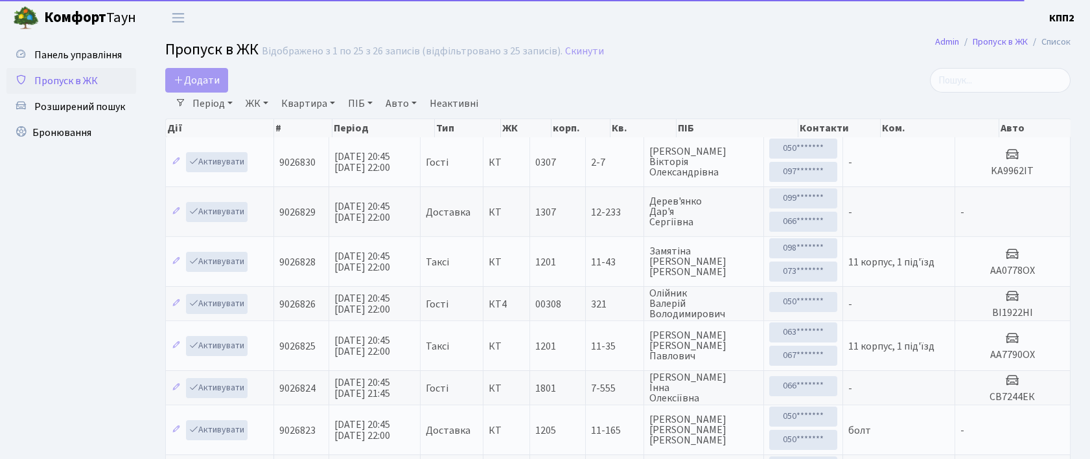
select select "25"
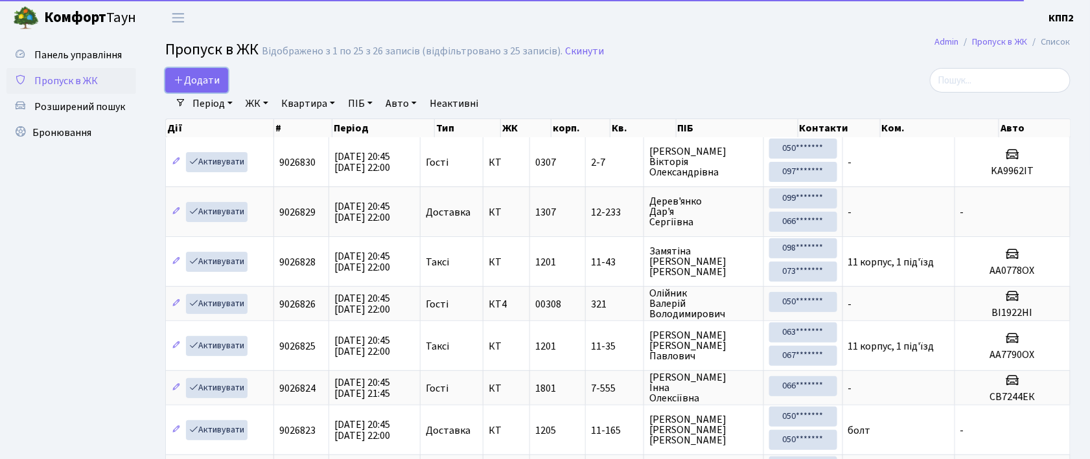
click at [205, 76] on span "Додати" at bounding box center [197, 80] width 46 height 14
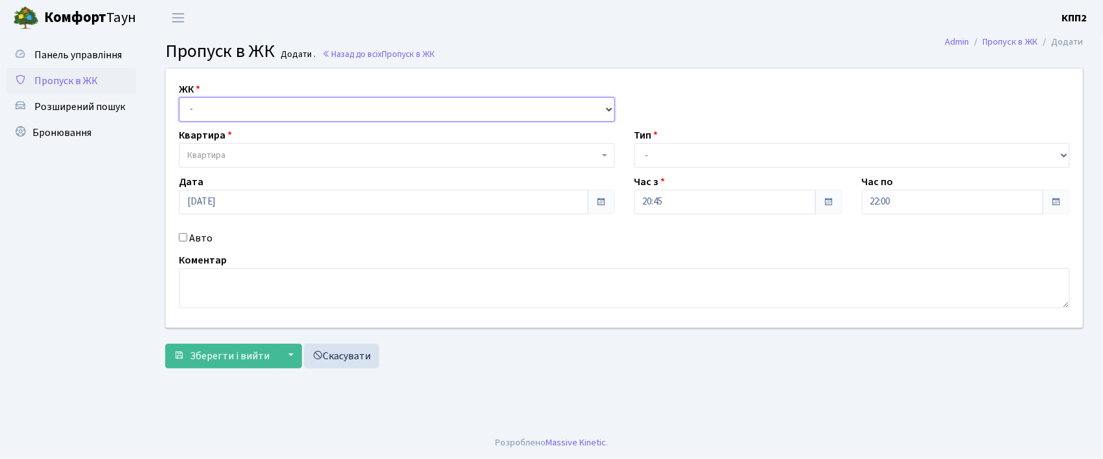
drag, startPoint x: 0, startPoint y: 0, endPoint x: 267, endPoint y: 108, distance: 287.9
click at [267, 108] on select "- КТ, вул. Регенераторна, 4 КТ2, просп. [STREET_ADDRESS] [STREET_ADDRESS] [PERS…" at bounding box center [397, 109] width 436 height 25
select select "271"
click at [179, 97] on select "- КТ, вул. Регенераторна, 4 КТ2, просп. [STREET_ADDRESS] [STREET_ADDRESS] [PERS…" at bounding box center [397, 109] width 436 height 25
select select
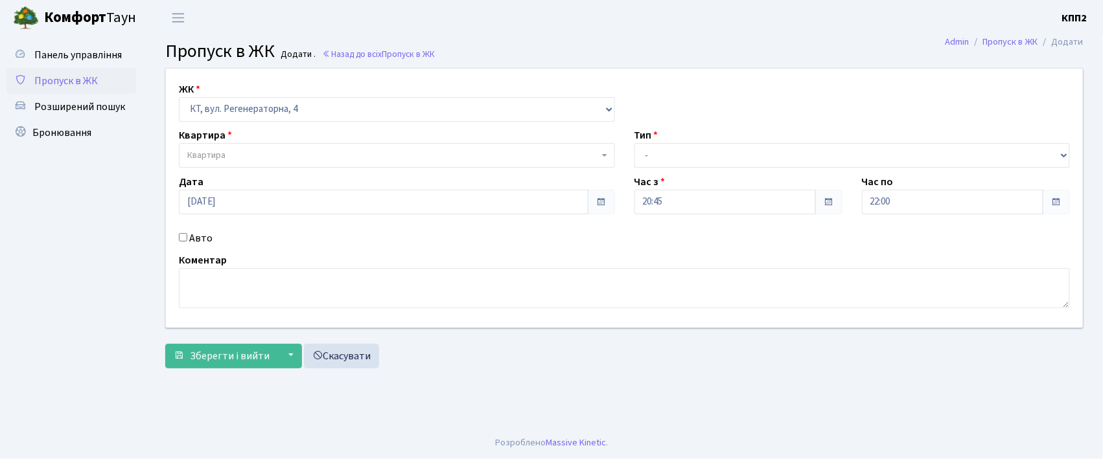
click at [275, 146] on span "Квартира" at bounding box center [397, 155] width 436 height 25
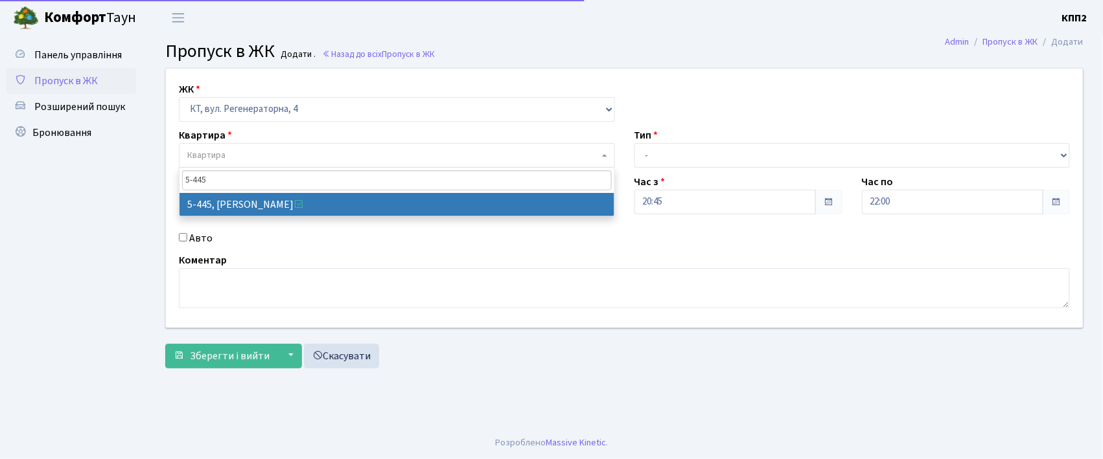
type input "5-445"
select select "2053"
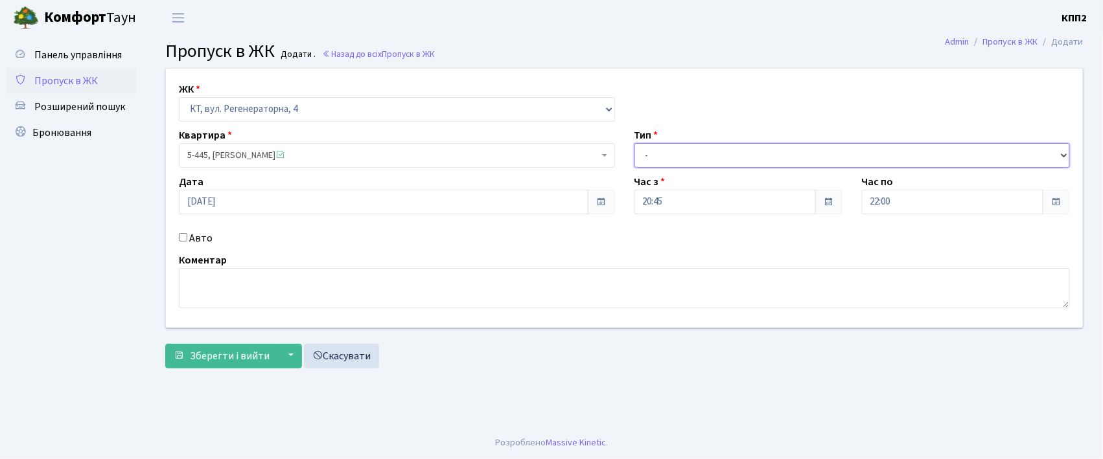
click at [739, 161] on select "- Доставка Таксі Гості Сервіс" at bounding box center [852, 155] width 436 height 25
select select "1"
click at [634, 143] on select "- Доставка Таксі Гості Сервіс" at bounding box center [852, 155] width 436 height 25
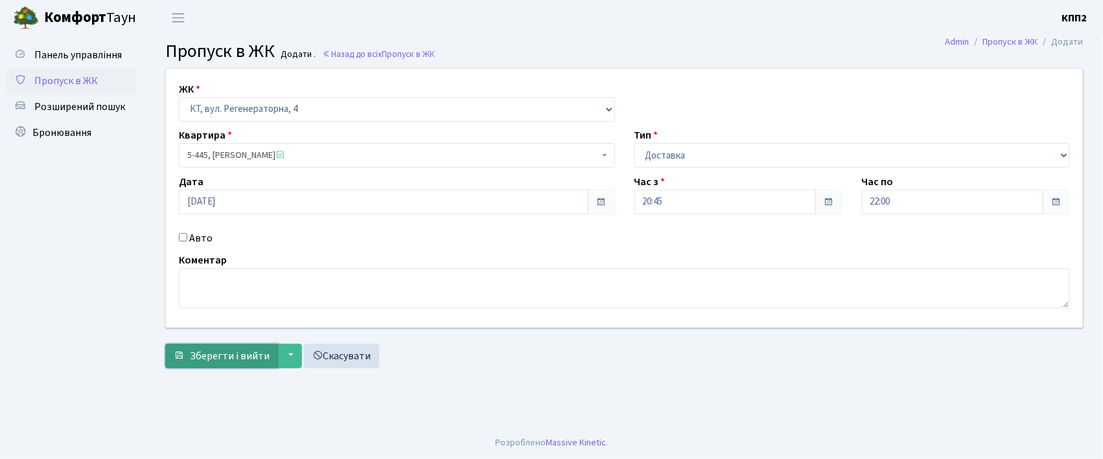
click at [234, 351] on span "Зберегти і вийти" at bounding box center [230, 356] width 80 height 14
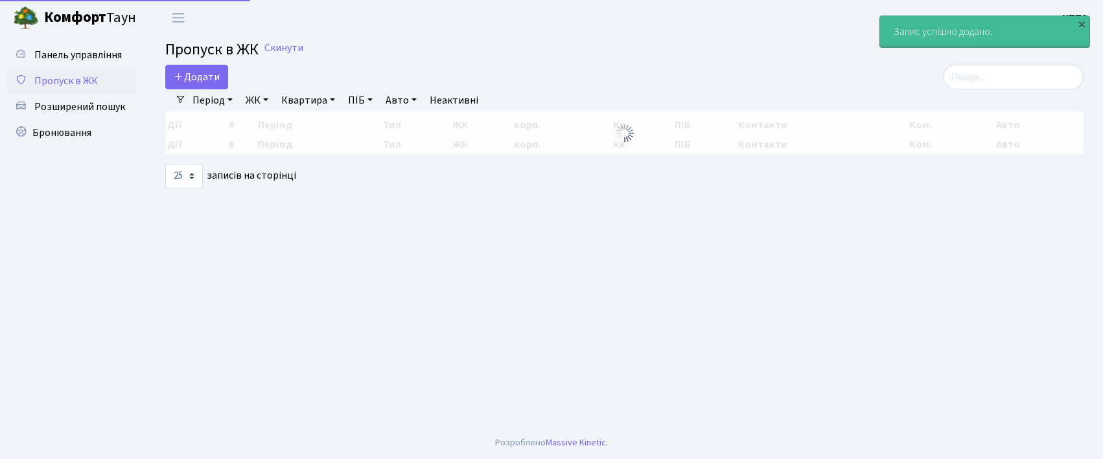
select select "25"
click at [978, 95] on div "Період 29.09.2025 - 29.09.2025 ЖК - КТ, вул. Регенераторна, 4 КТ2, просп. Собор…" at bounding box center [629, 100] width 887 height 22
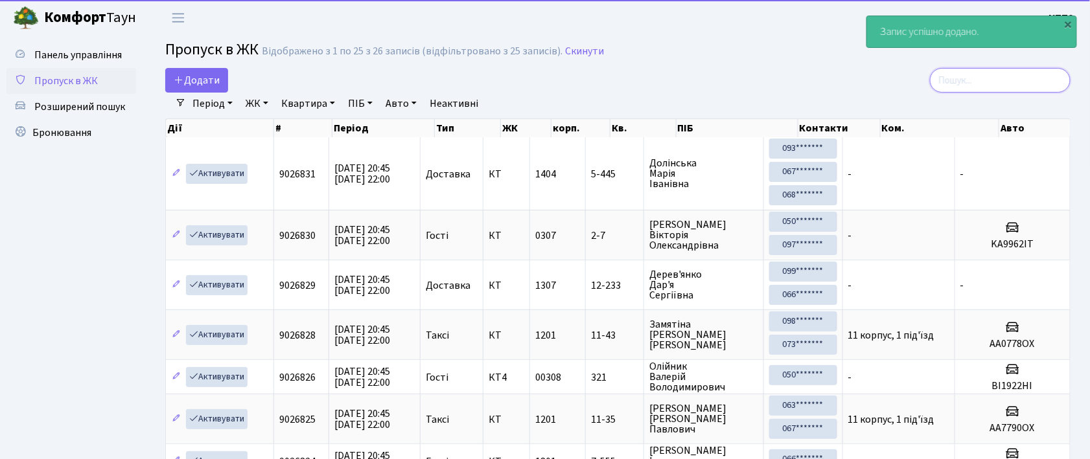
click at [980, 86] on input "search" at bounding box center [1000, 80] width 141 height 25
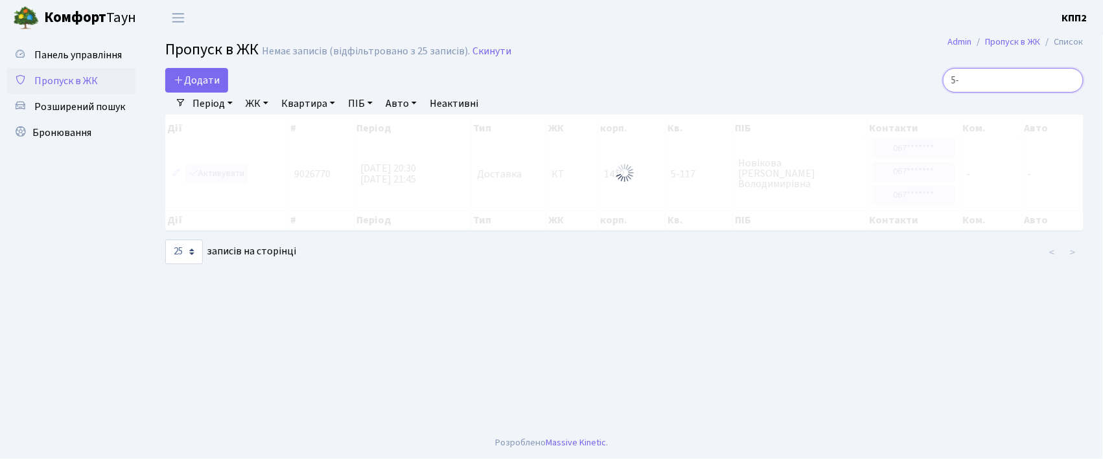
type input "5"
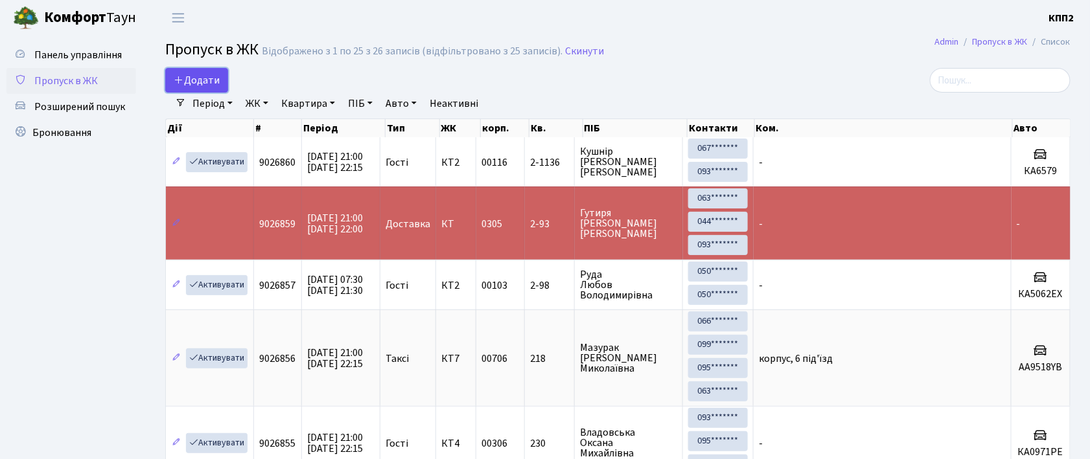
click at [220, 76] on link "Додати" at bounding box center [196, 80] width 63 height 25
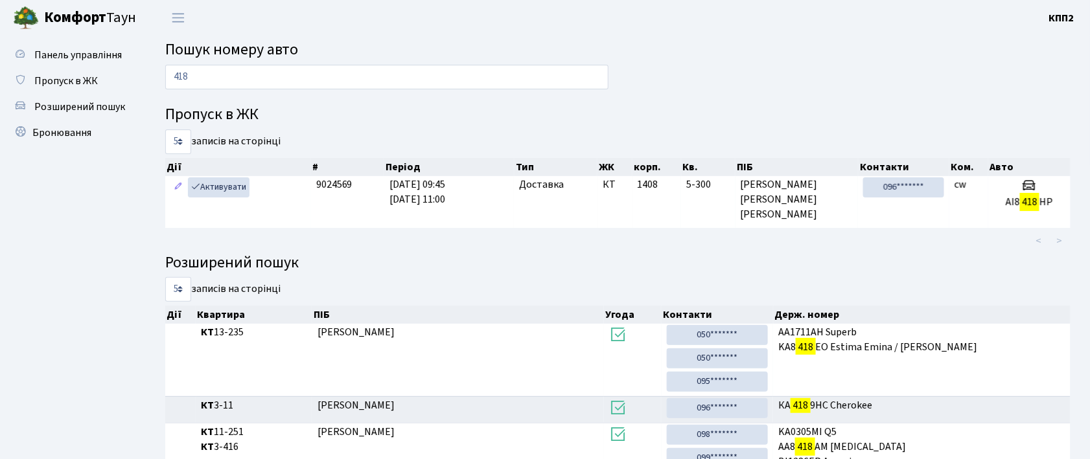
click at [171, 78] on input "418" at bounding box center [386, 77] width 443 height 25
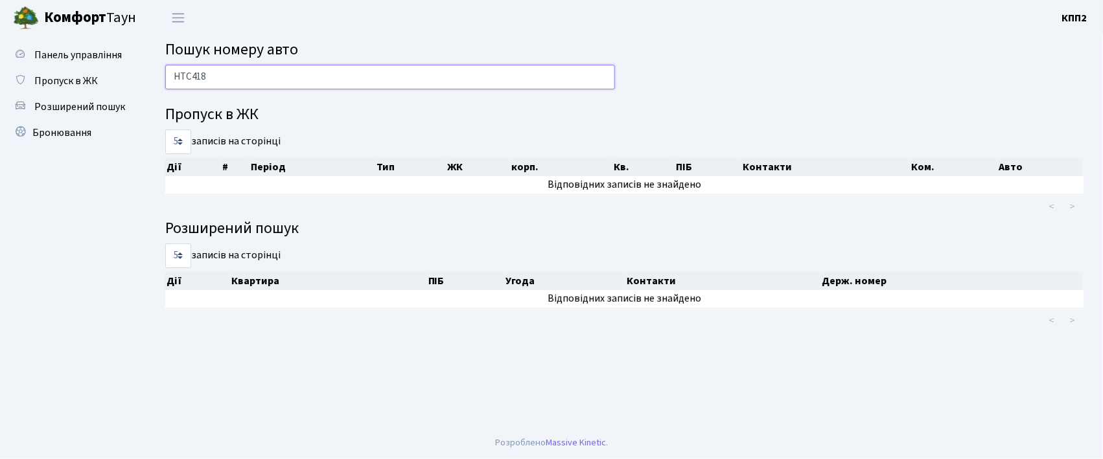
click at [229, 78] on input "НТС418" at bounding box center [390, 77] width 450 height 25
type input "Н"
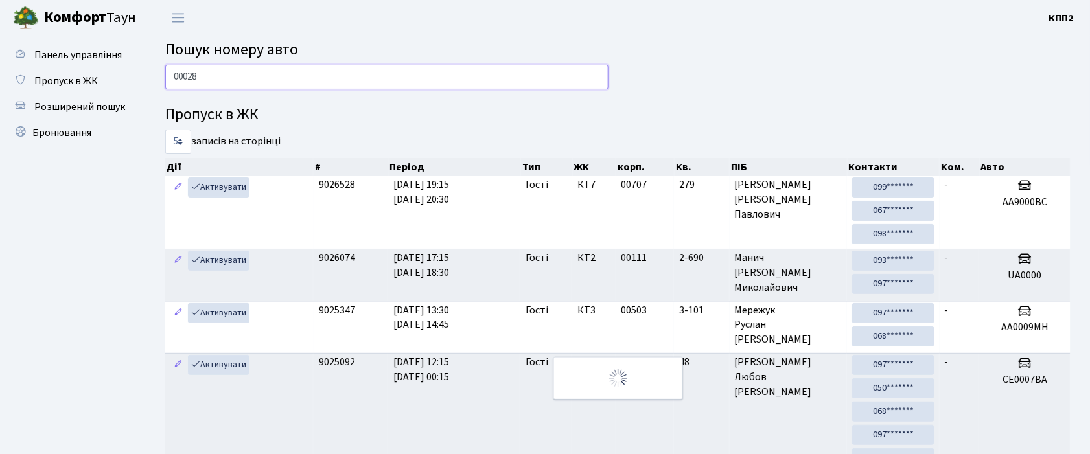
click at [178, 76] on input "00028" at bounding box center [386, 77] width 443 height 25
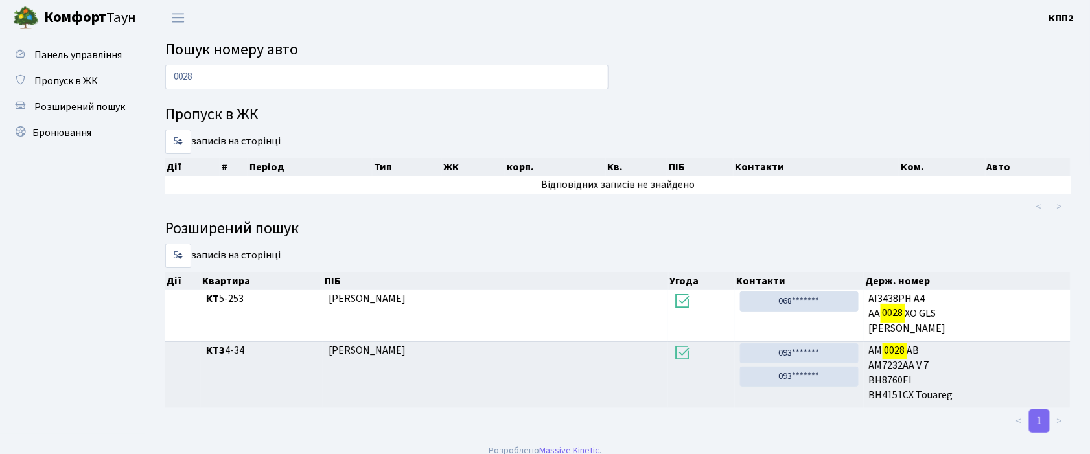
drag, startPoint x: 323, startPoint y: 55, endPoint x: 320, endPoint y: 67, distance: 12.6
click at [323, 60] on main "Пошук номеру авто 0028 Пропуск в ЖК 5 10 25 50 записів на сторінці Дії # Період…" at bounding box center [618, 235] width 944 height 399
click at [320, 69] on input "0028" at bounding box center [386, 77] width 443 height 25
type input "0"
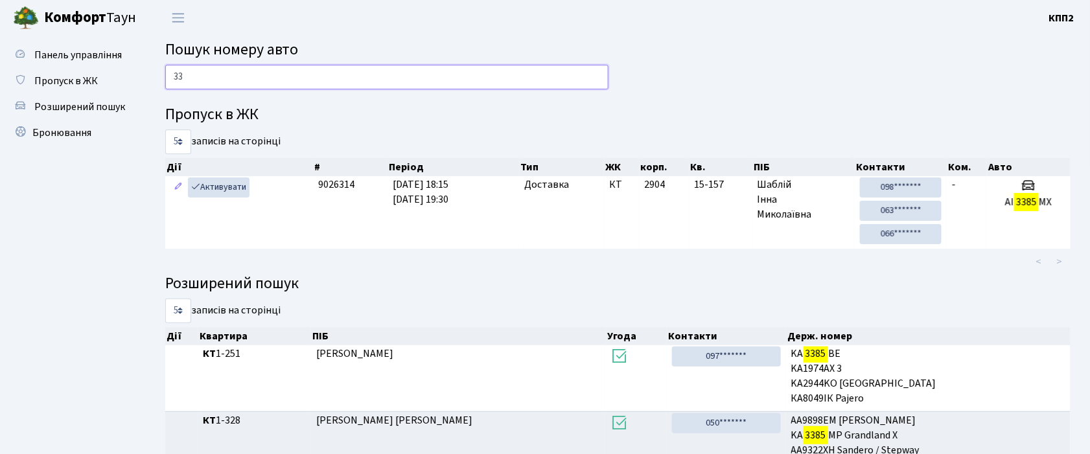
type input "3"
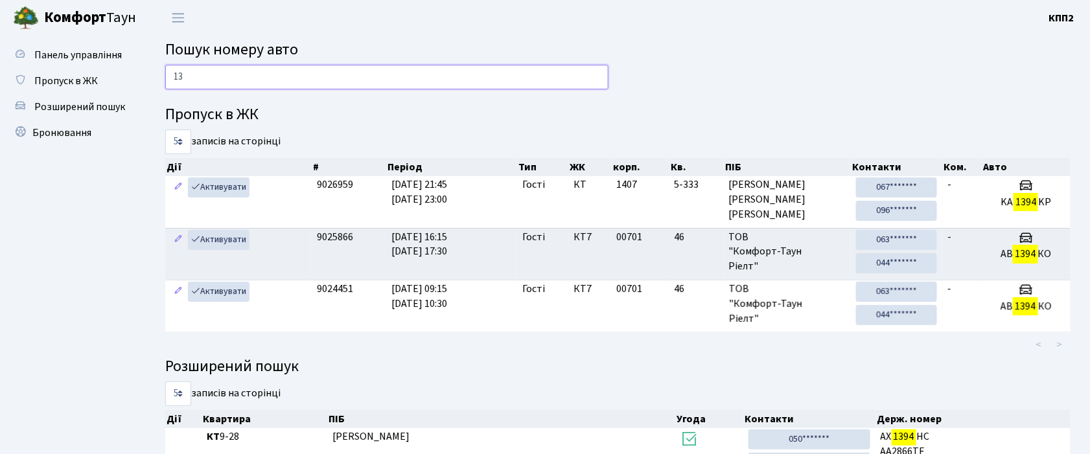
type input "1"
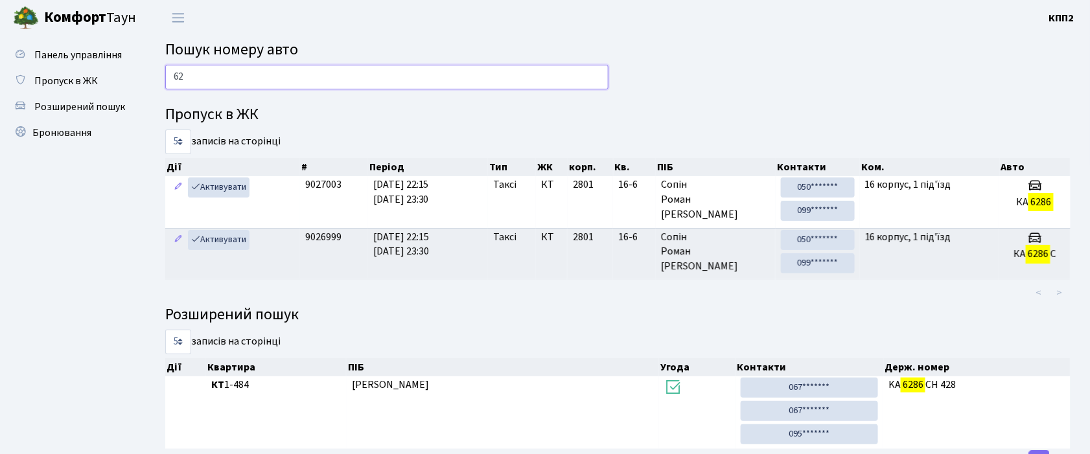
type input "6"
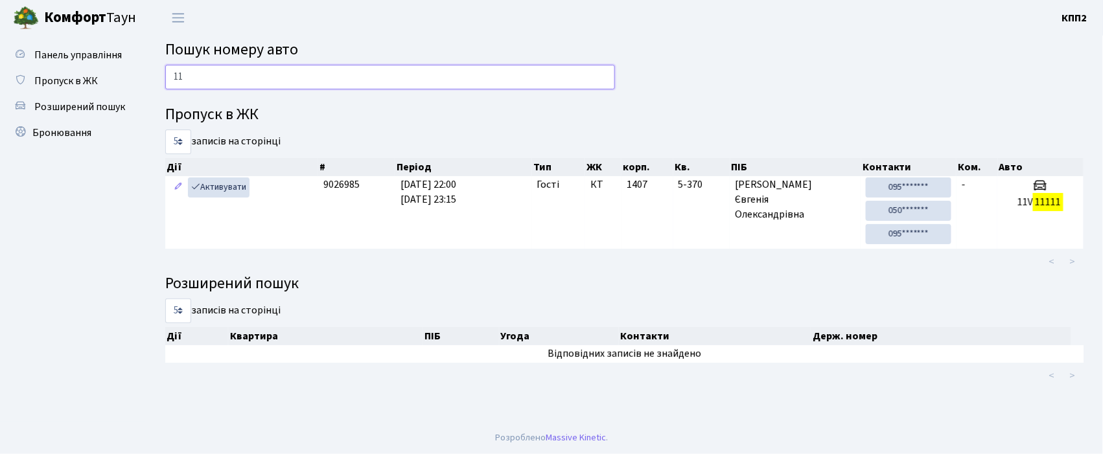
type input "1"
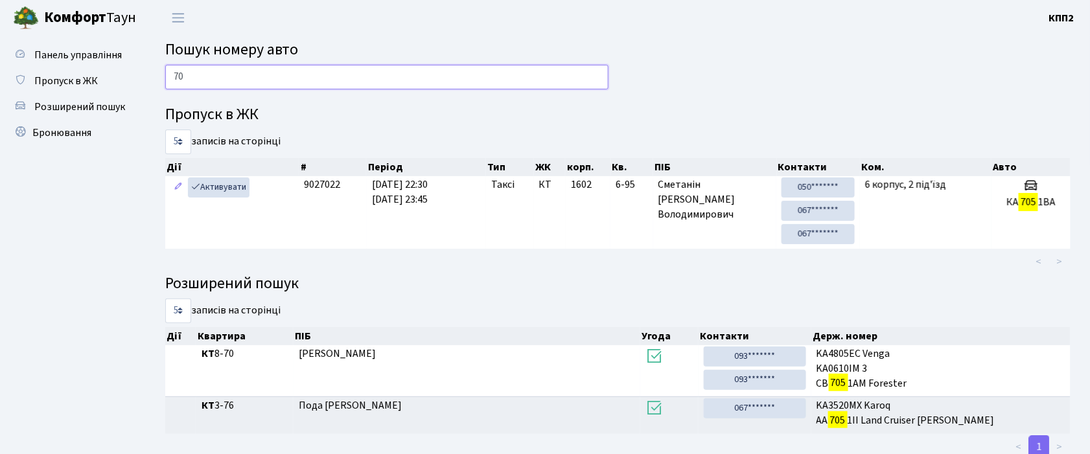
type input "7"
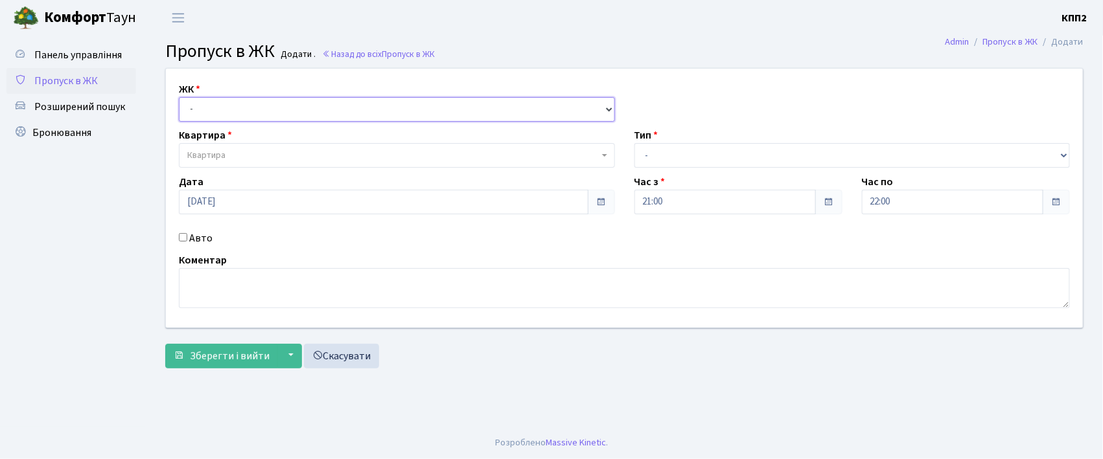
drag, startPoint x: 201, startPoint y: 109, endPoint x: 216, endPoint y: 120, distance: 18.5
click at [201, 109] on select "- КТ, вул. Регенераторна, 4 КТ2, просп. [STREET_ADDRESS] [STREET_ADDRESS] [PERS…" at bounding box center [397, 109] width 436 height 25
select select "302"
click at [179, 97] on select "- КТ, вул. Регенераторна, 4 КТ2, просп. [STREET_ADDRESS] [STREET_ADDRESS] [PERS…" at bounding box center [397, 109] width 436 height 25
select select
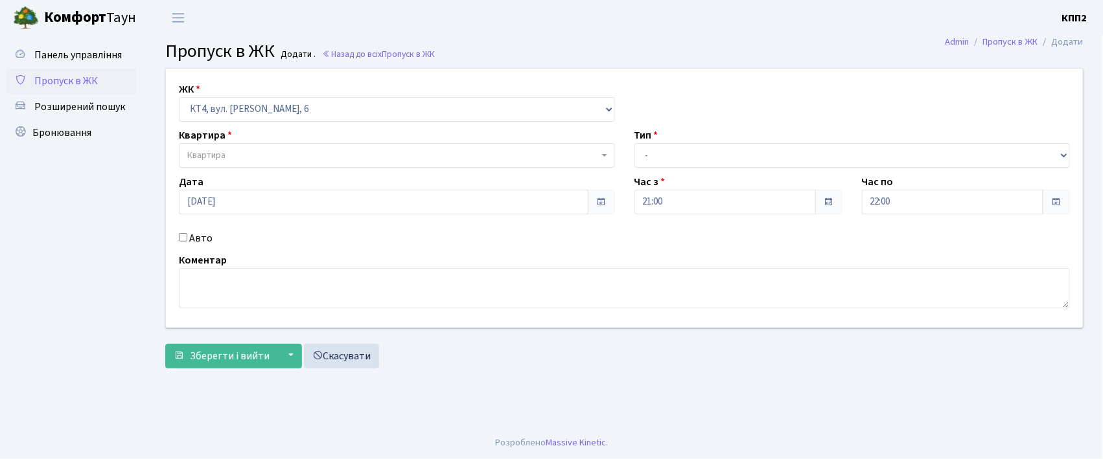
click at [198, 240] on label "Авто" at bounding box center [200, 239] width 23 height 16
click at [187, 240] on input "Авто" at bounding box center [183, 237] width 8 height 8
checkbox input "true"
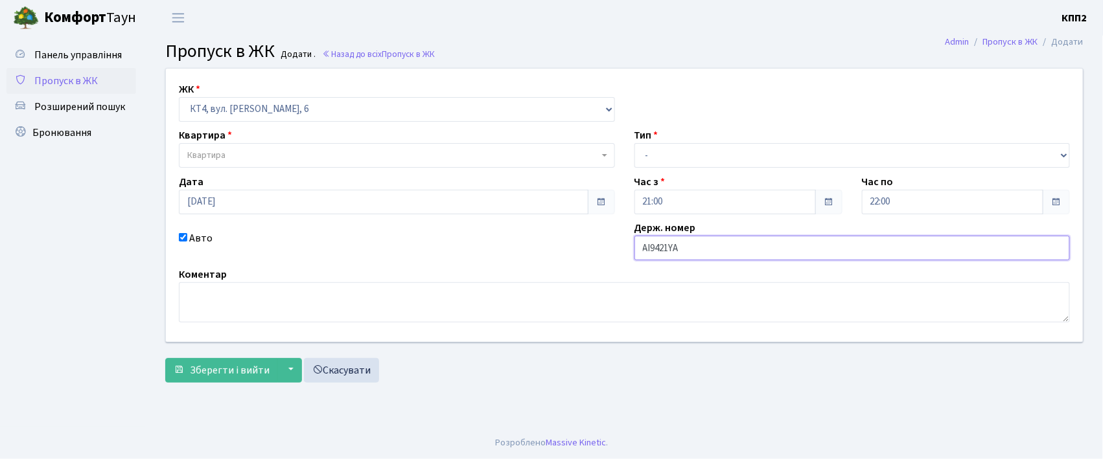
type input "АІ9421YA"
click at [335, 166] on span "Квартира" at bounding box center [397, 155] width 436 height 25
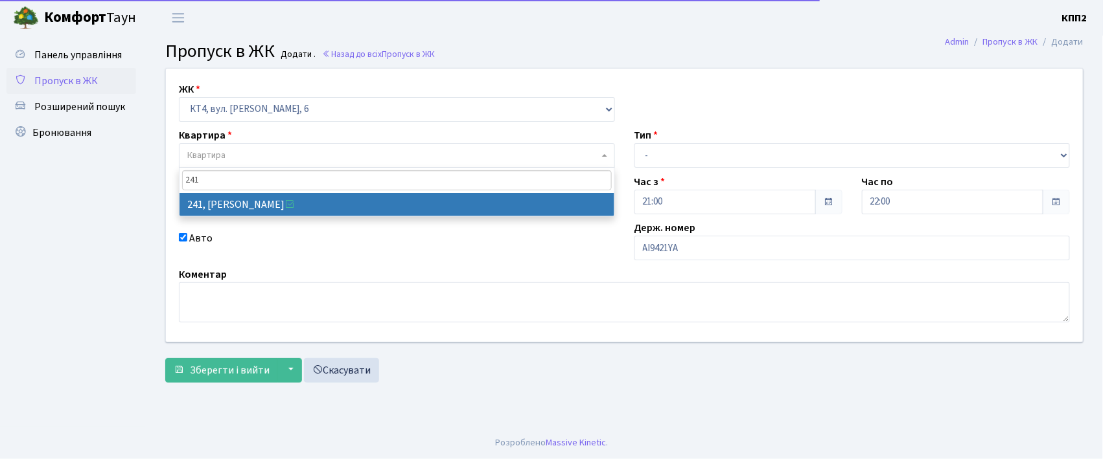
type input "241"
select select "16958"
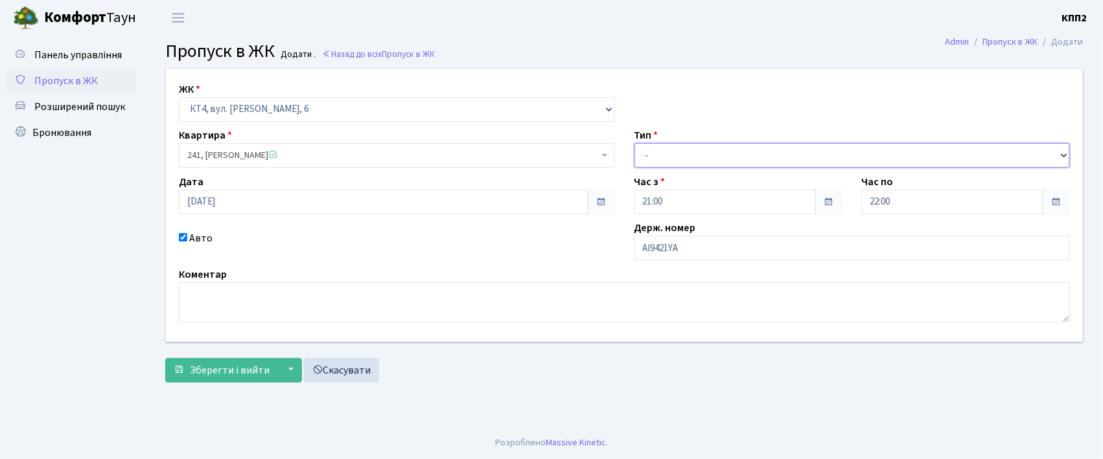
click at [714, 154] on select "- Доставка Таксі Гості Сервіс" at bounding box center [852, 155] width 436 height 25
select select "3"
click at [634, 143] on select "- Доставка Таксі Гості Сервіс" at bounding box center [852, 155] width 436 height 25
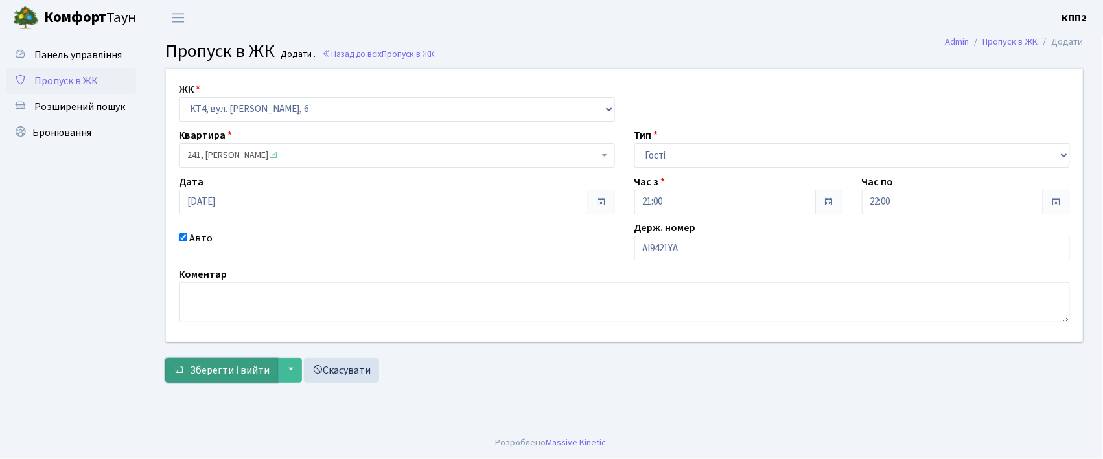
click at [272, 366] on button "Зберегти і вийти" at bounding box center [221, 370] width 113 height 25
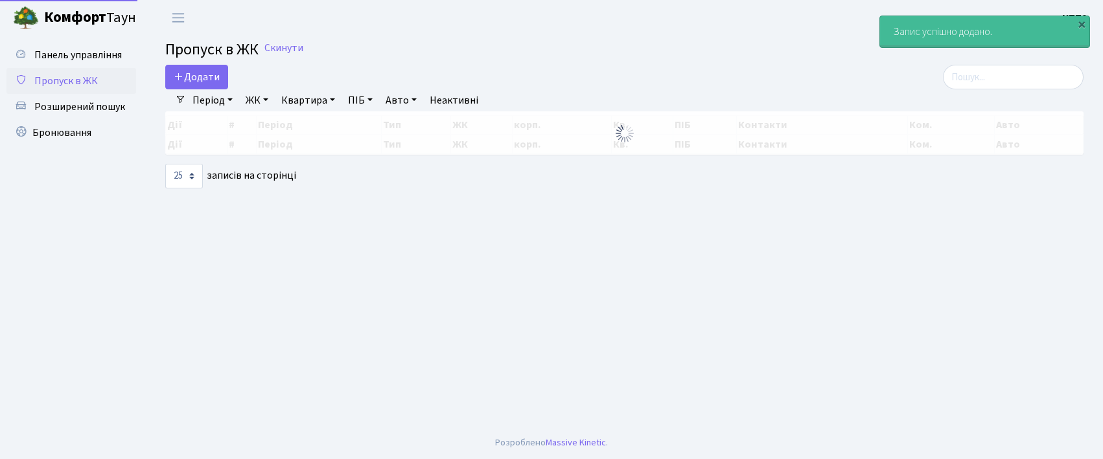
select select "25"
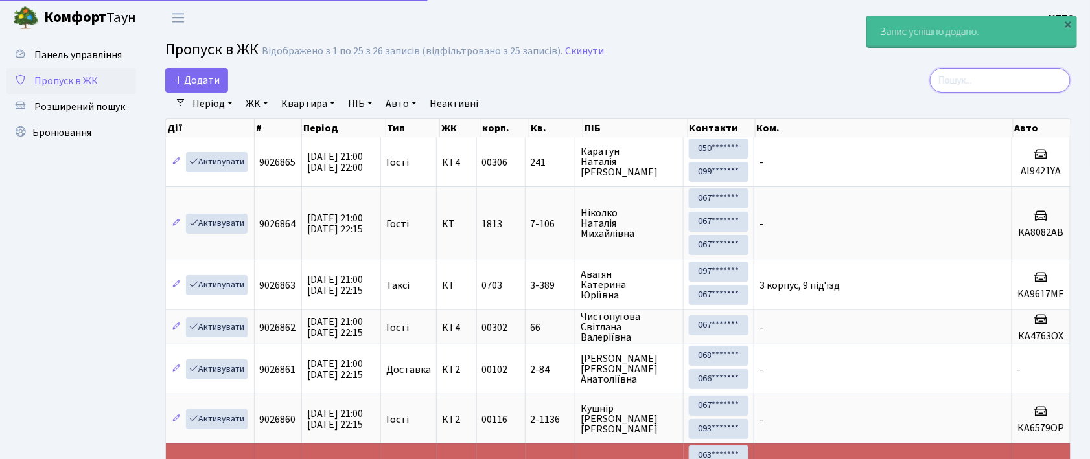
click at [999, 73] on input "search" at bounding box center [1000, 80] width 141 height 25
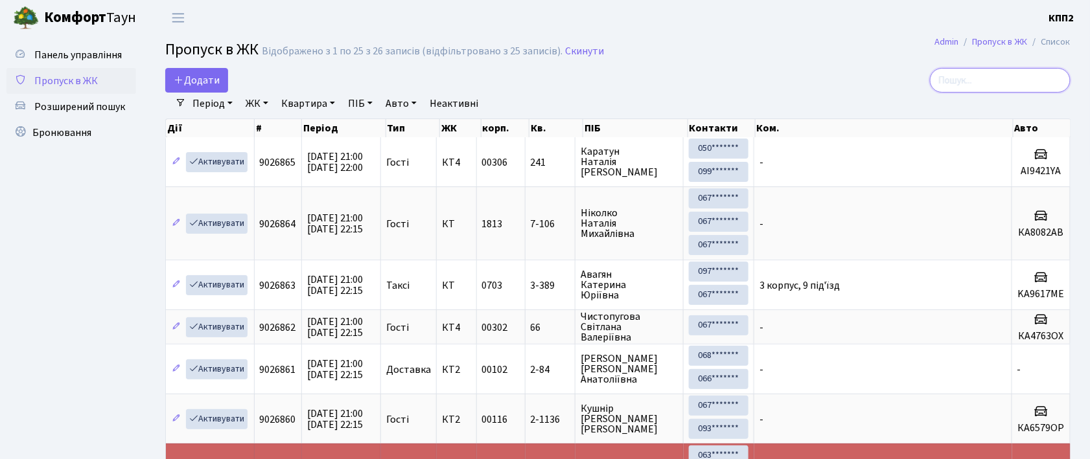
type input "Y"
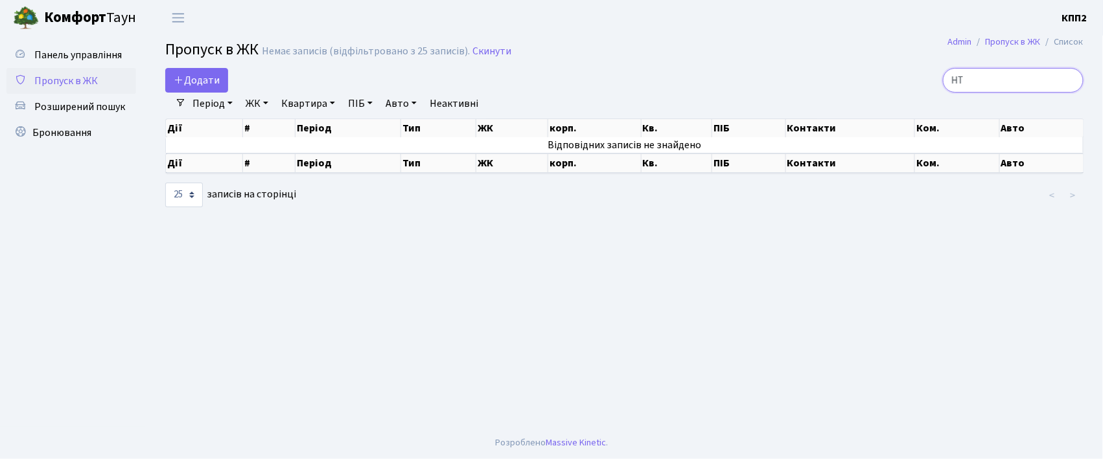
type input "H"
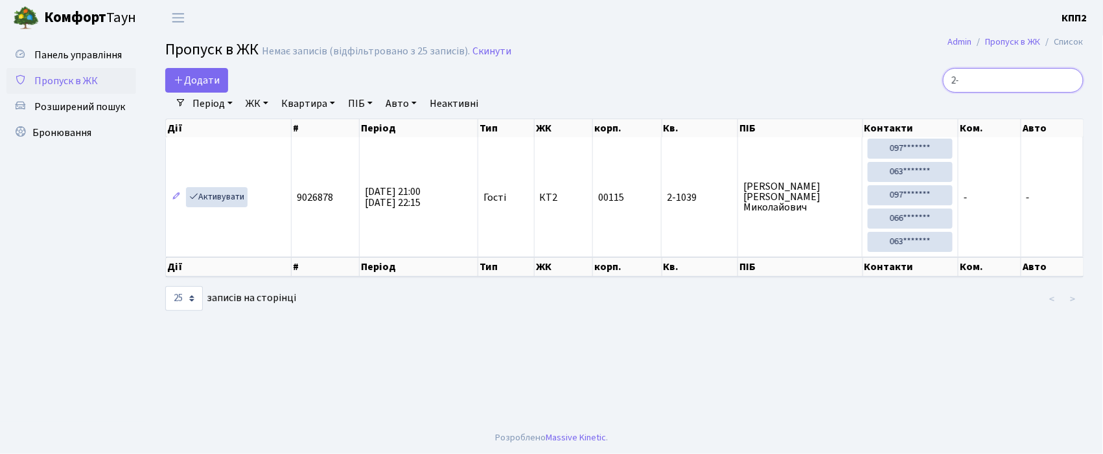
type input "2"
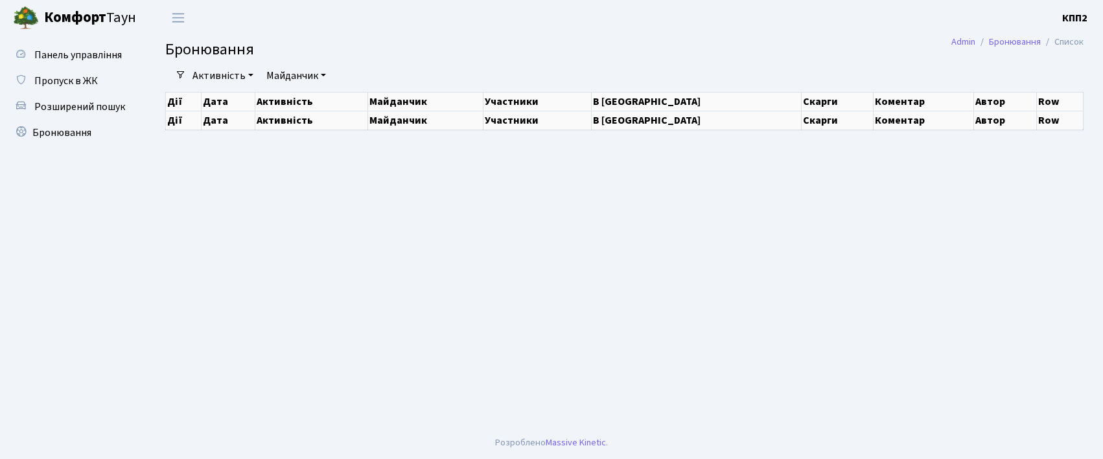
click at [84, 115] on link "Розширений пошук" at bounding box center [71, 107] width 130 height 26
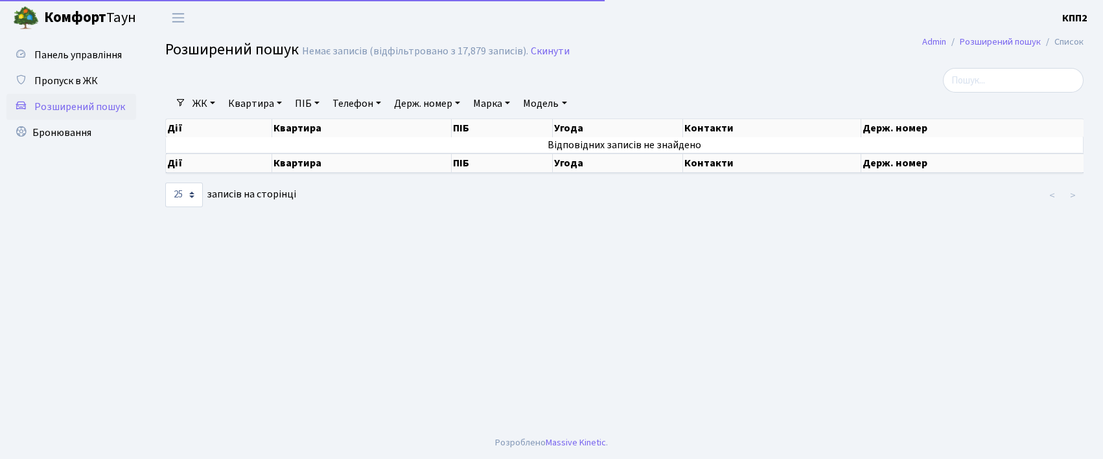
select select "25"
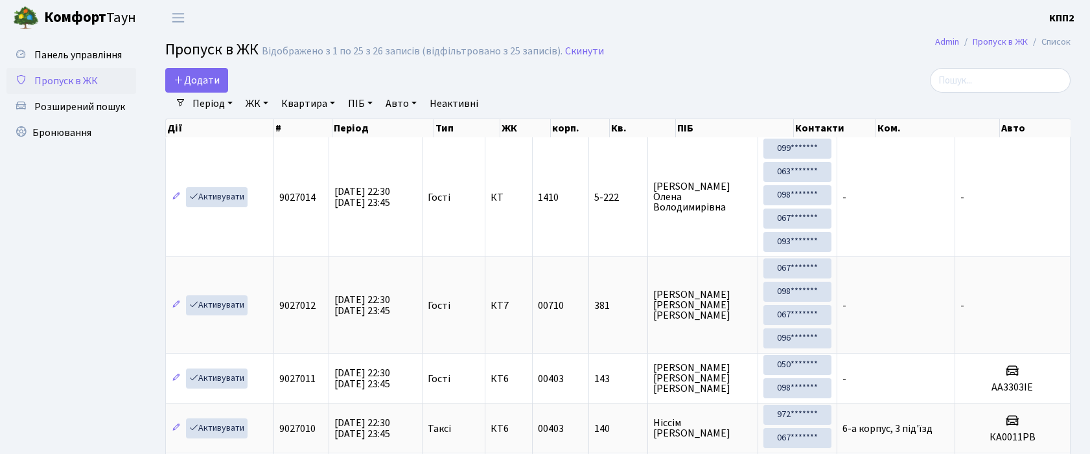
select select "25"
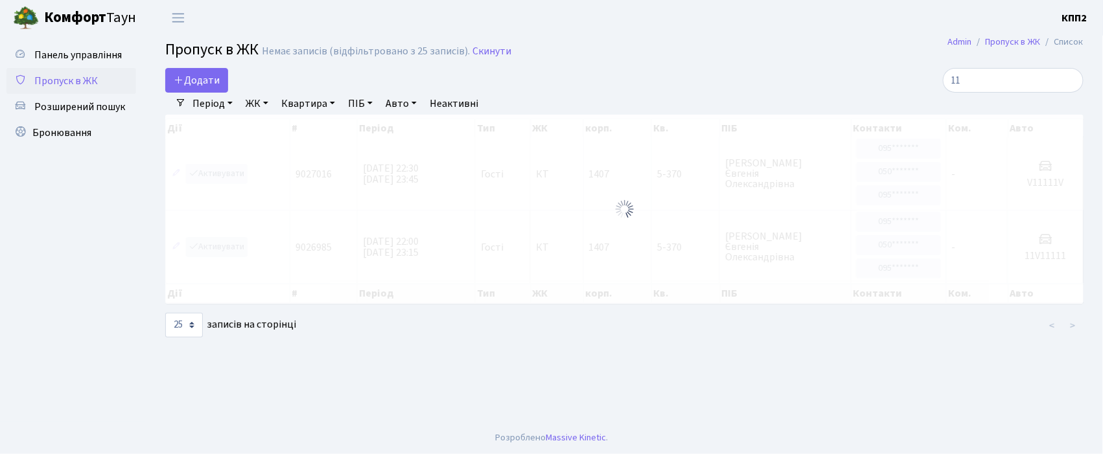
type input "1"
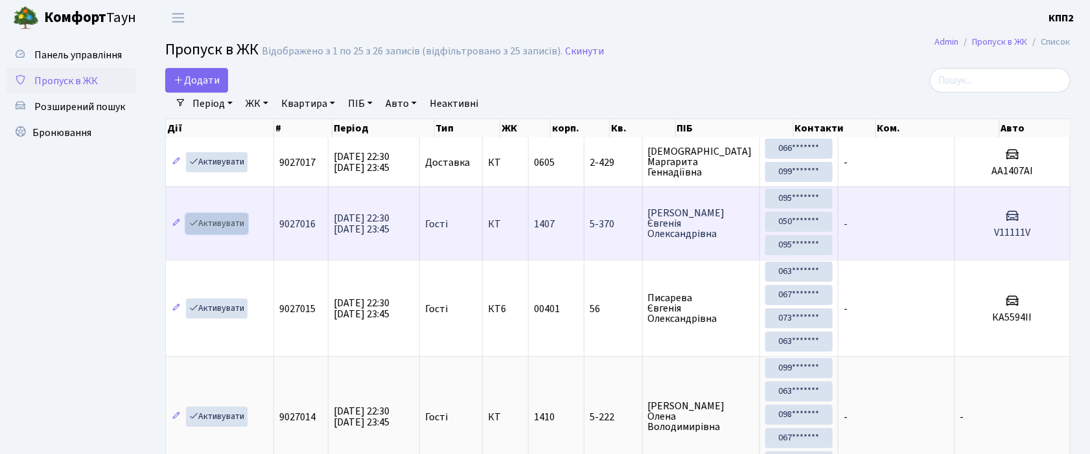
click at [233, 226] on link "Активувати" at bounding box center [217, 224] width 62 height 20
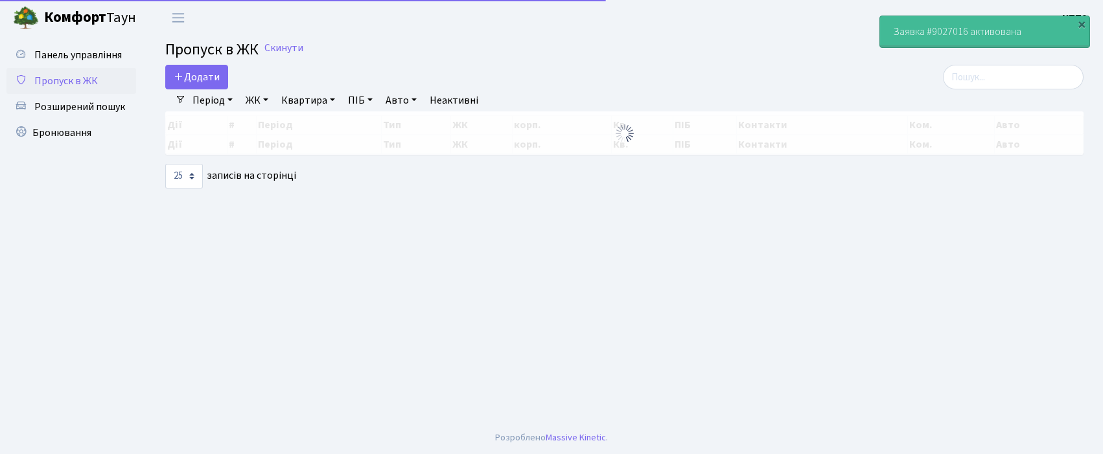
select select "25"
click at [1036, 76] on input "search" at bounding box center [1013, 77] width 141 height 25
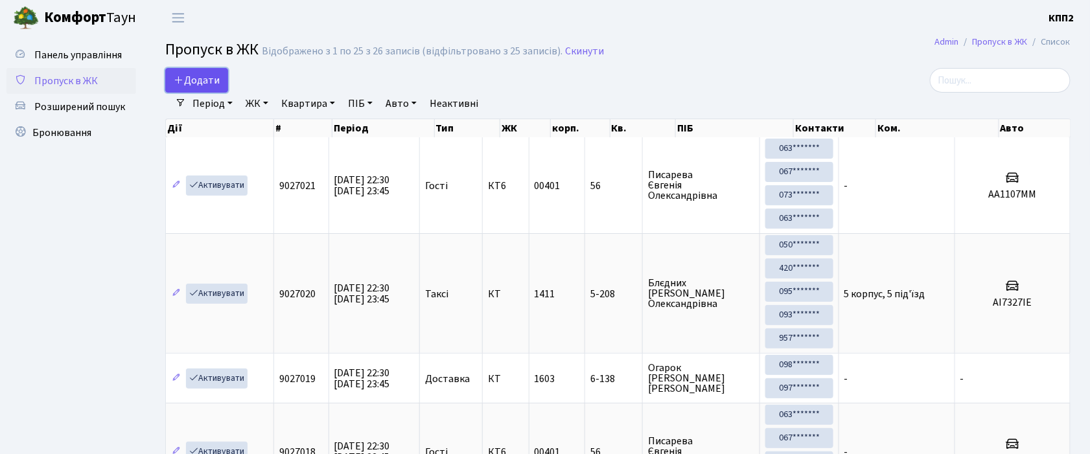
click at [191, 82] on span "Додати" at bounding box center [197, 80] width 46 height 14
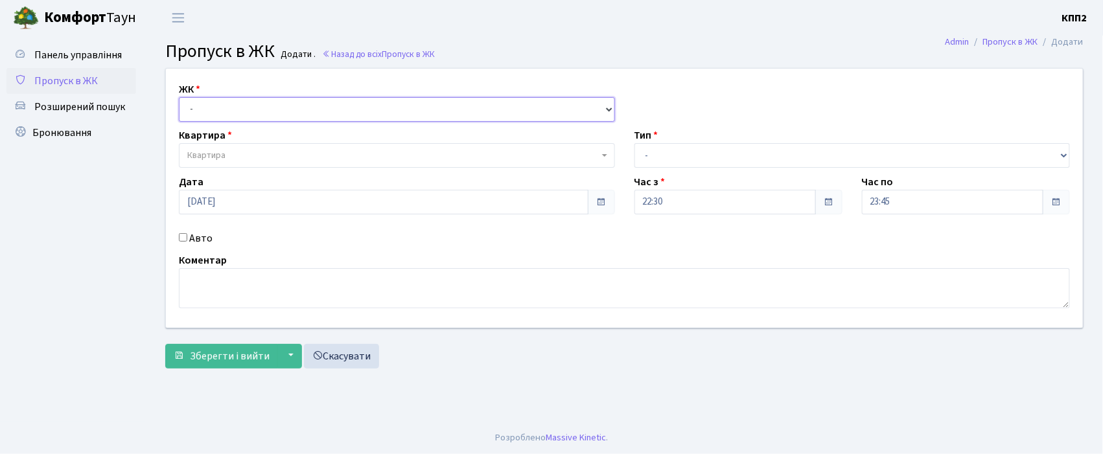
drag, startPoint x: 0, startPoint y: 0, endPoint x: 233, endPoint y: 110, distance: 258.0
click at [233, 110] on select "- КТ, вул. Регенераторна, 4 КТ2, просп. Соборності, 17 КТ3, вул. Березнева, 16 …" at bounding box center [397, 109] width 436 height 25
select select "271"
click at [179, 97] on select "- КТ, вул. Регенераторна, 4 КТ2, просп. Соборності, 17 КТ3, вул. Березнева, 16 …" at bounding box center [397, 109] width 436 height 25
select select
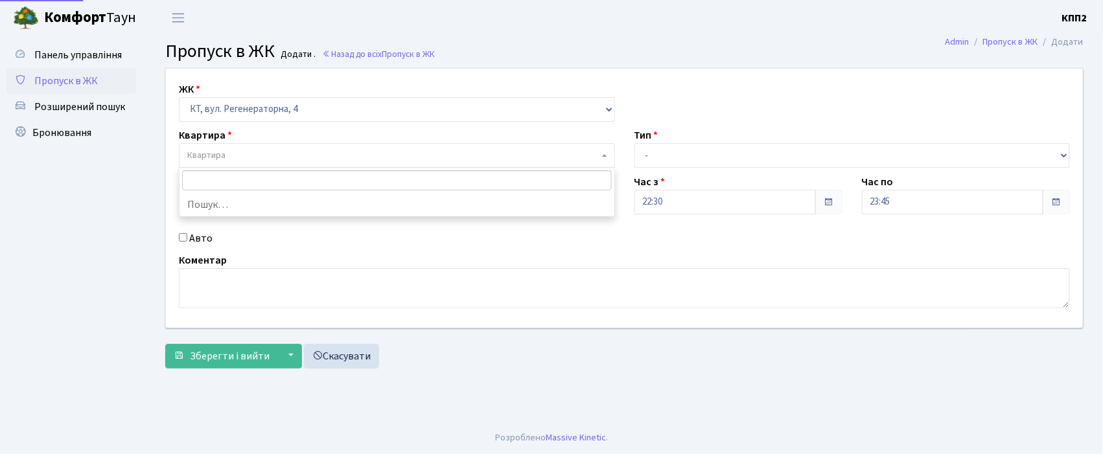
drag, startPoint x: 255, startPoint y: 150, endPoint x: 224, endPoint y: 163, distance: 33.7
click at [257, 150] on span "Квартира" at bounding box center [393, 155] width 412 height 13
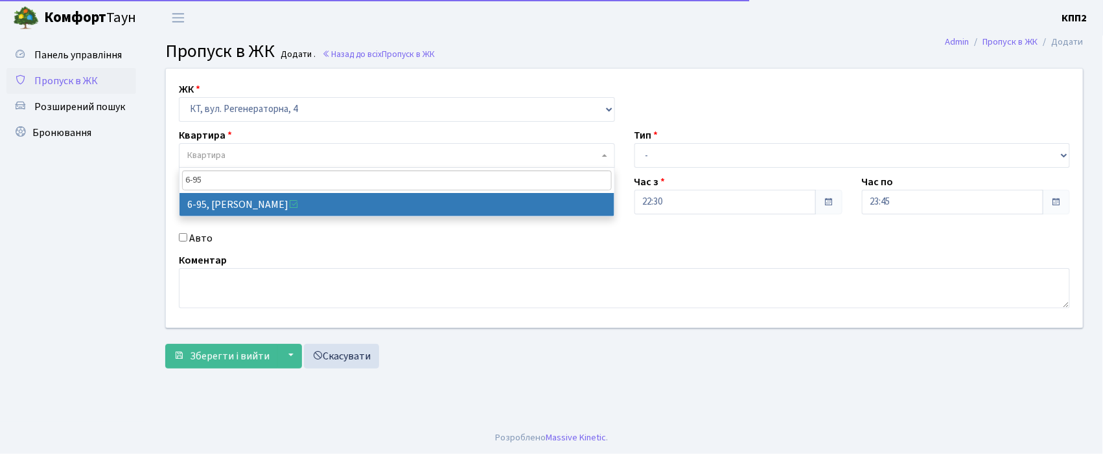
type input "6-95"
select select "5320"
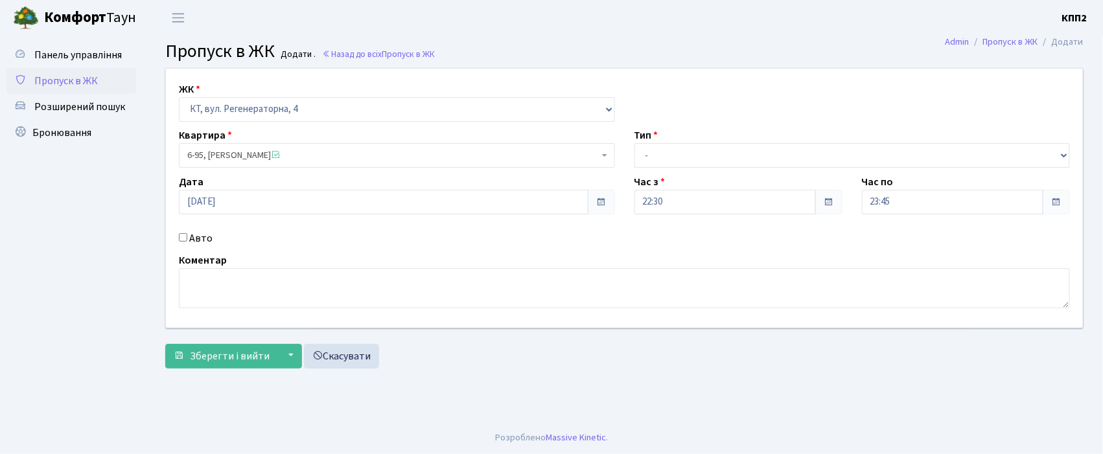
click at [200, 237] on label "Авто" at bounding box center [200, 239] width 23 height 16
click at [187, 237] on input "Авто" at bounding box center [183, 237] width 8 height 8
checkbox input "true"
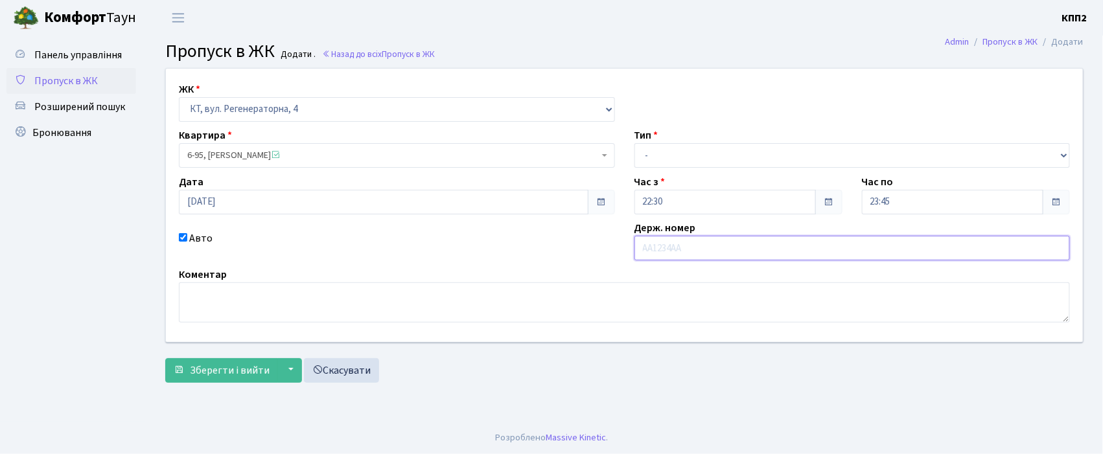
type input "R"
type input "ка7051ва"
click at [711, 153] on select "- Доставка Таксі Гості Сервіс" at bounding box center [852, 155] width 436 height 25
select select "2"
click at [634, 143] on select "- Доставка Таксі Гості Сервіс" at bounding box center [852, 155] width 436 height 25
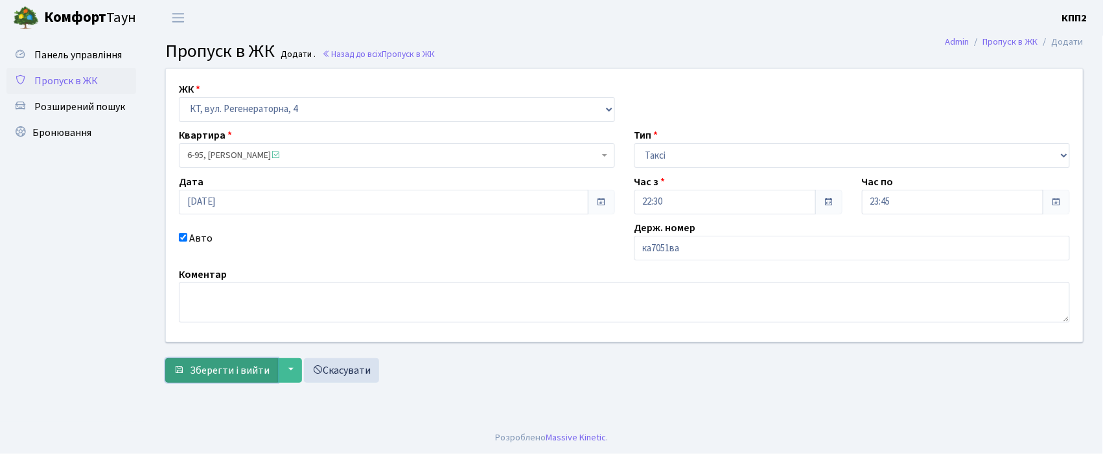
click at [218, 369] on span "Зберегти і вийти" at bounding box center [230, 371] width 80 height 14
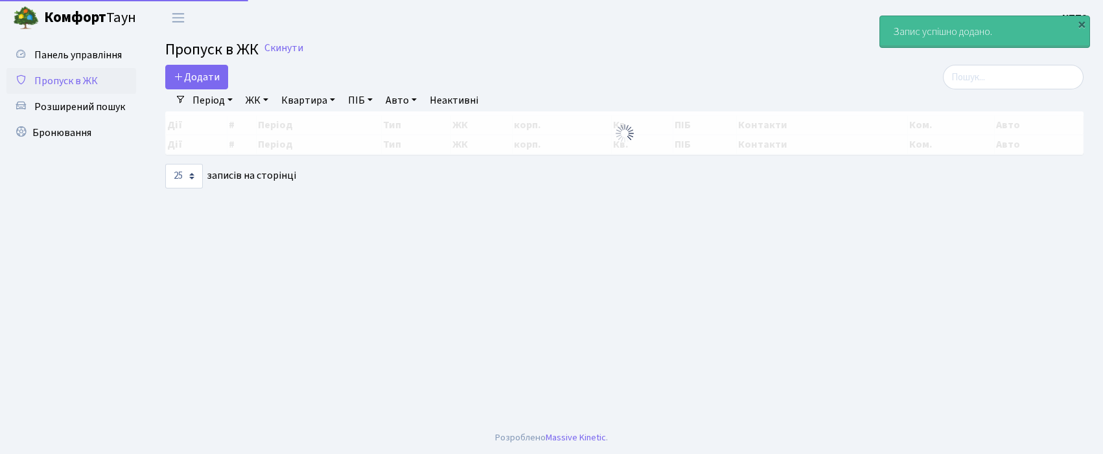
select select "25"
